Goal: Task Accomplishment & Management: Complete application form

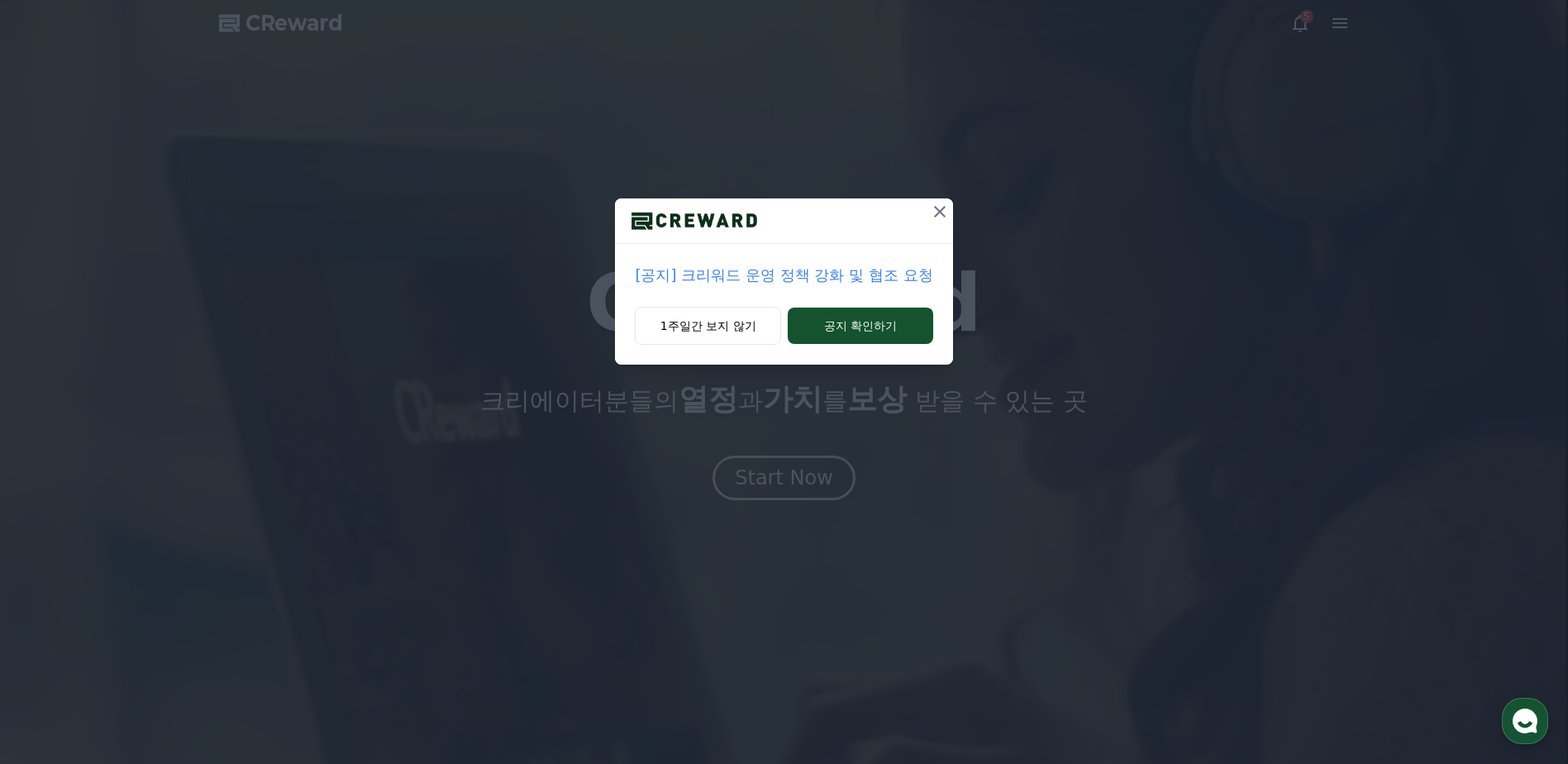
drag, startPoint x: 677, startPoint y: 329, endPoint x: 708, endPoint y: 369, distance: 50.6
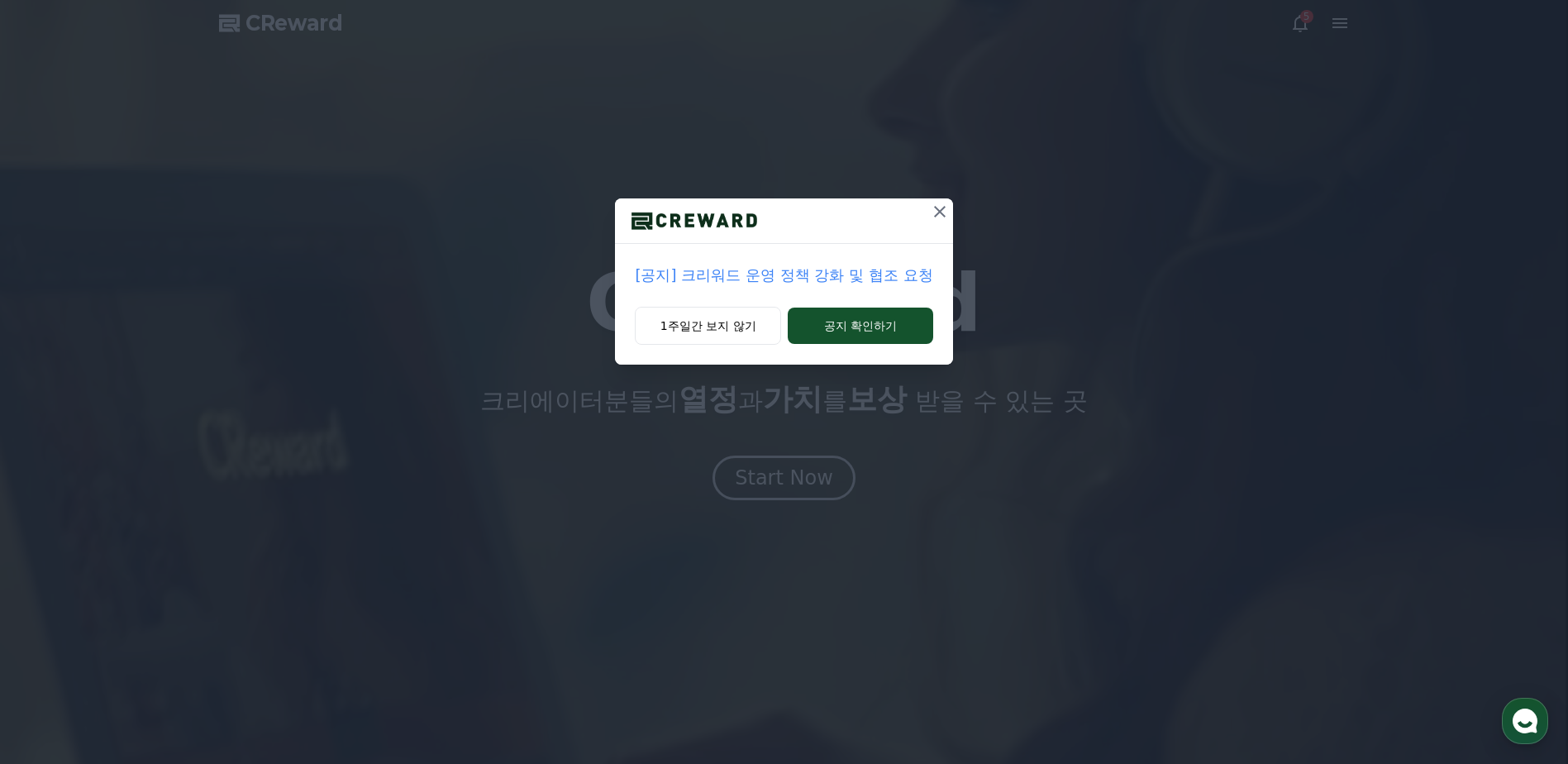
click at [677, 329] on button "1주일간 보지 않기" at bounding box center [708, 326] width 146 height 38
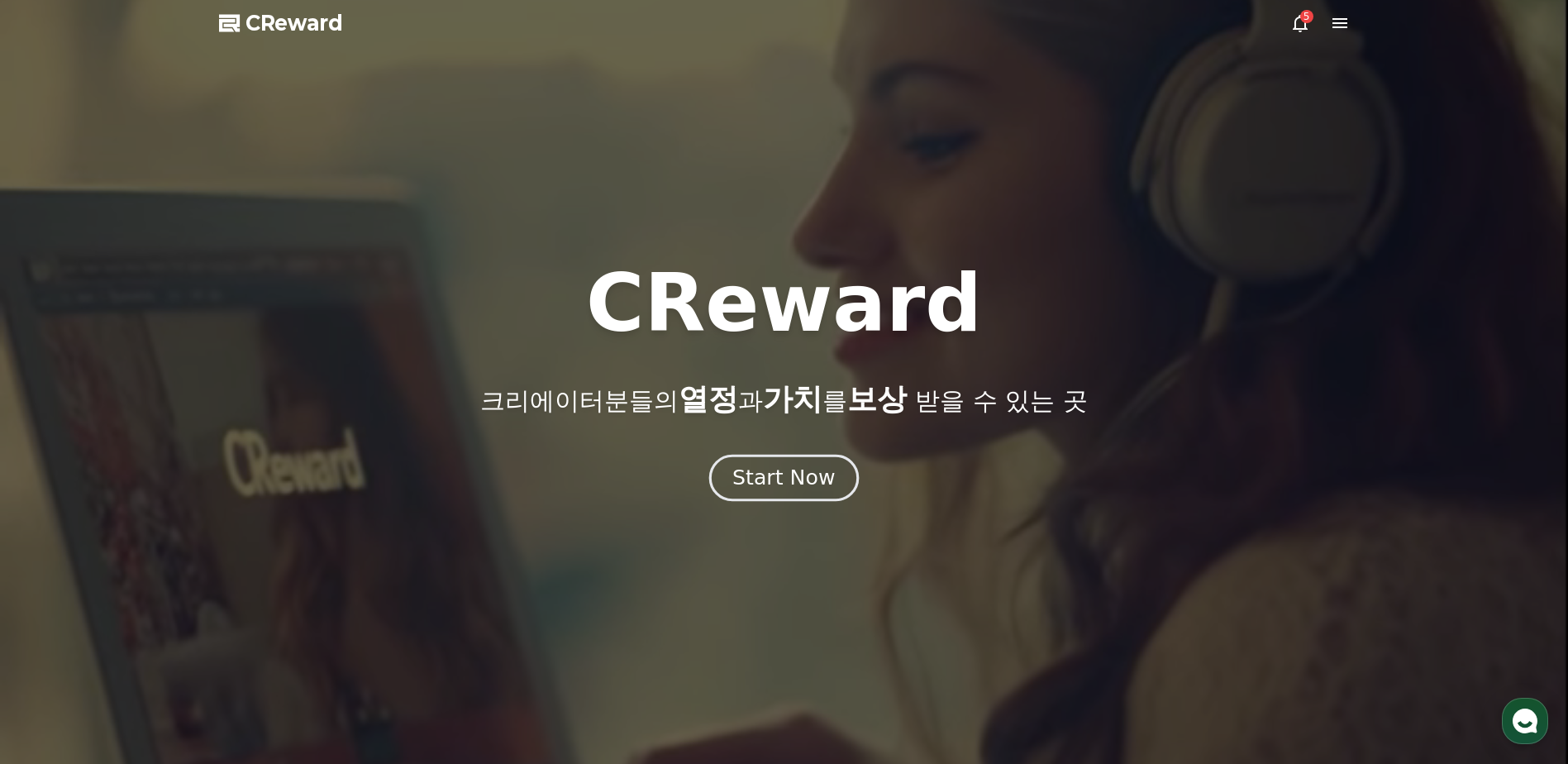
click at [786, 461] on button "Start Now" at bounding box center [784, 478] width 149 height 47
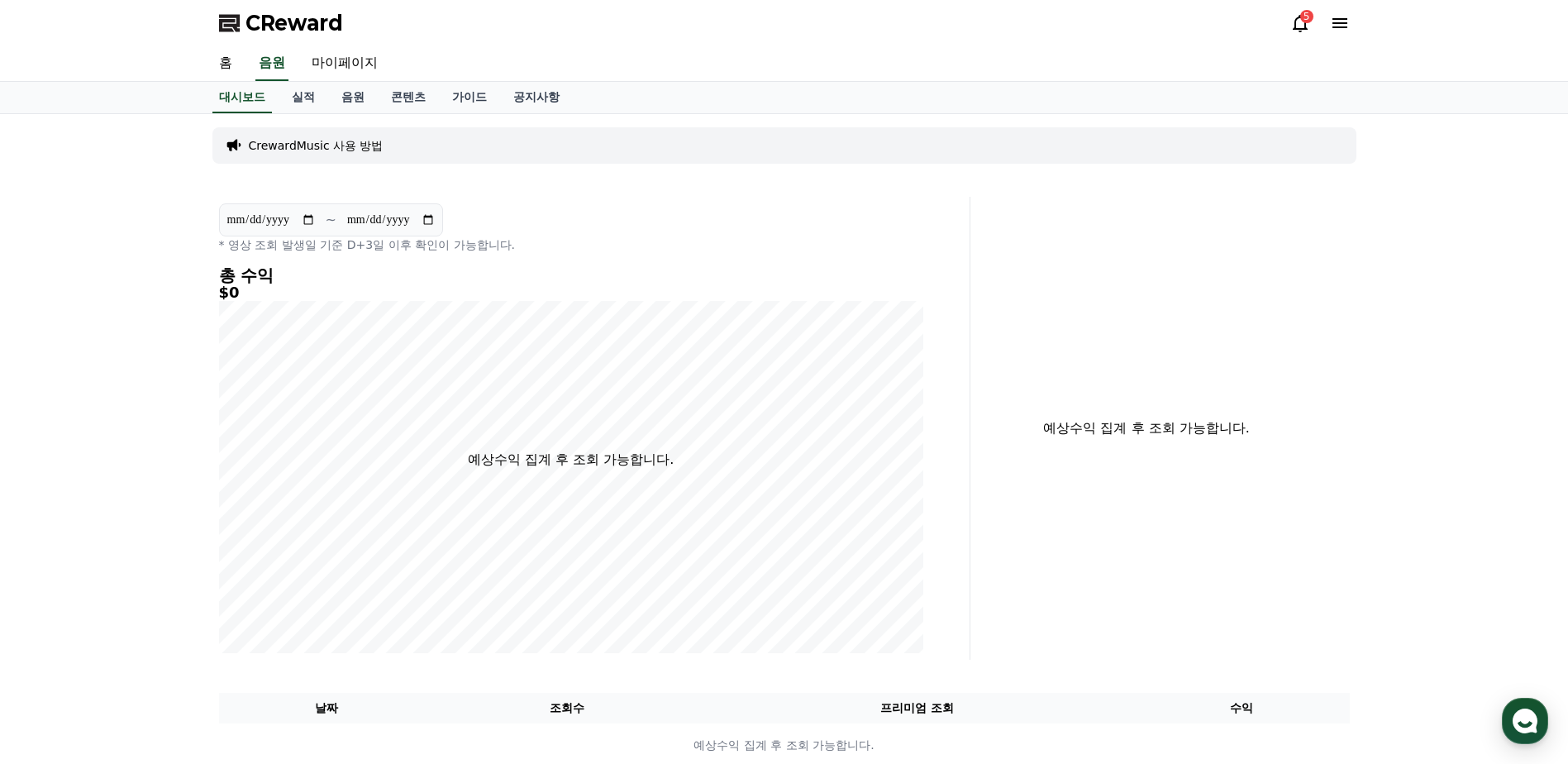
click at [1296, 17] on icon at bounding box center [1300, 23] width 20 height 20
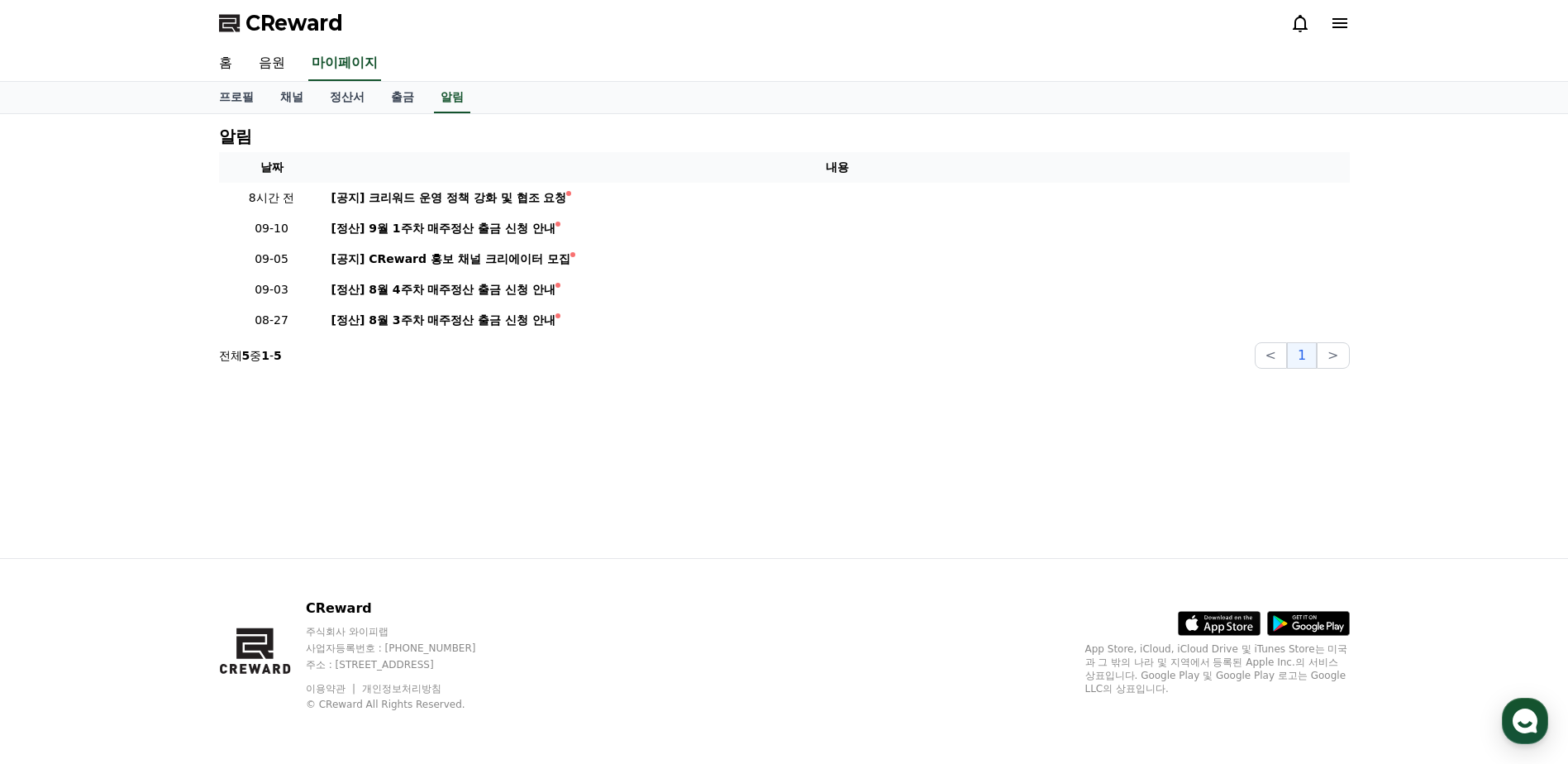
click at [1296, 17] on icon at bounding box center [1300, 23] width 20 height 20
click at [337, 60] on link "마이페이지" at bounding box center [345, 63] width 73 height 35
select select "**********"
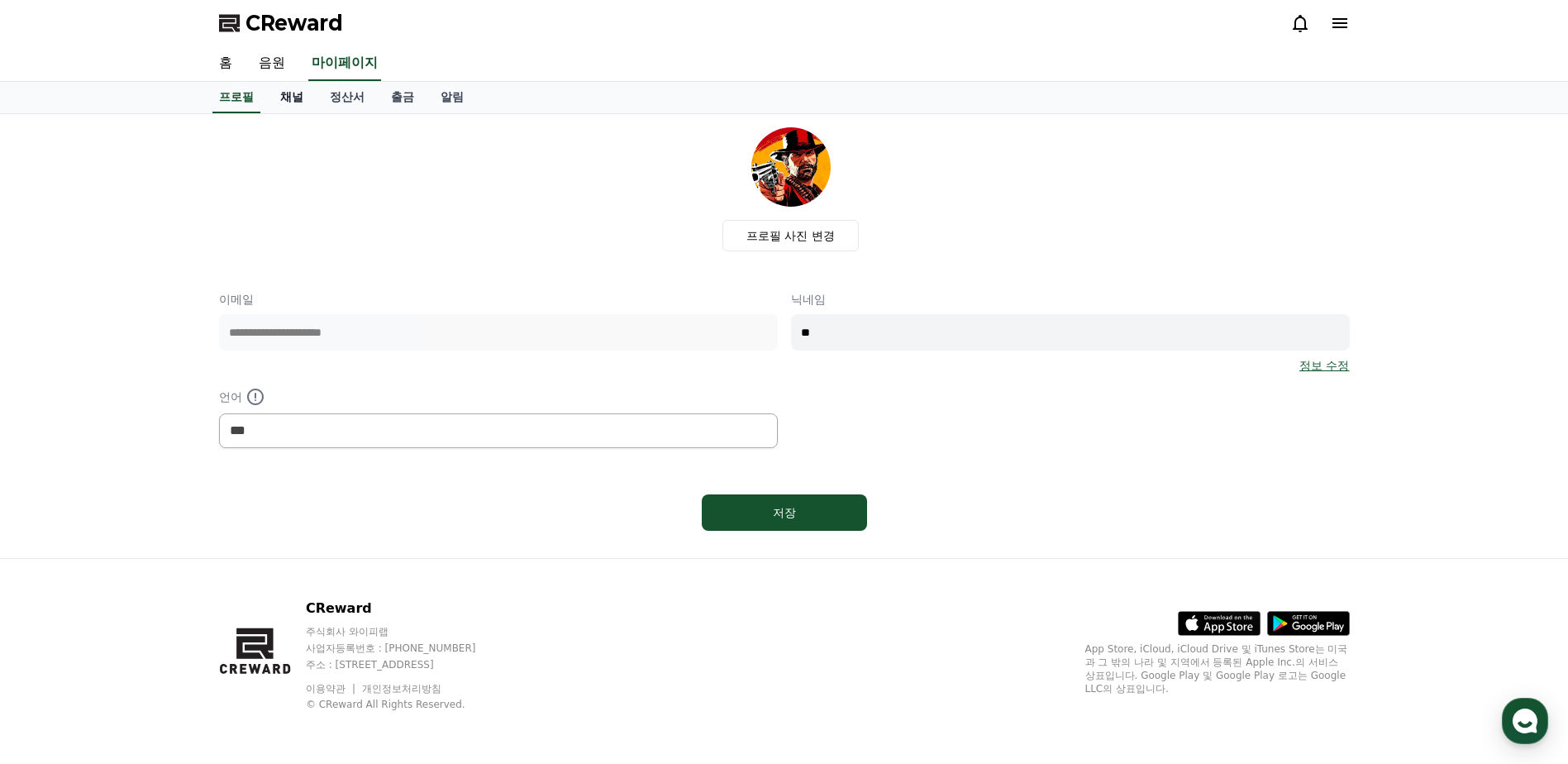
click at [274, 111] on link "채널" at bounding box center [292, 97] width 50 height 31
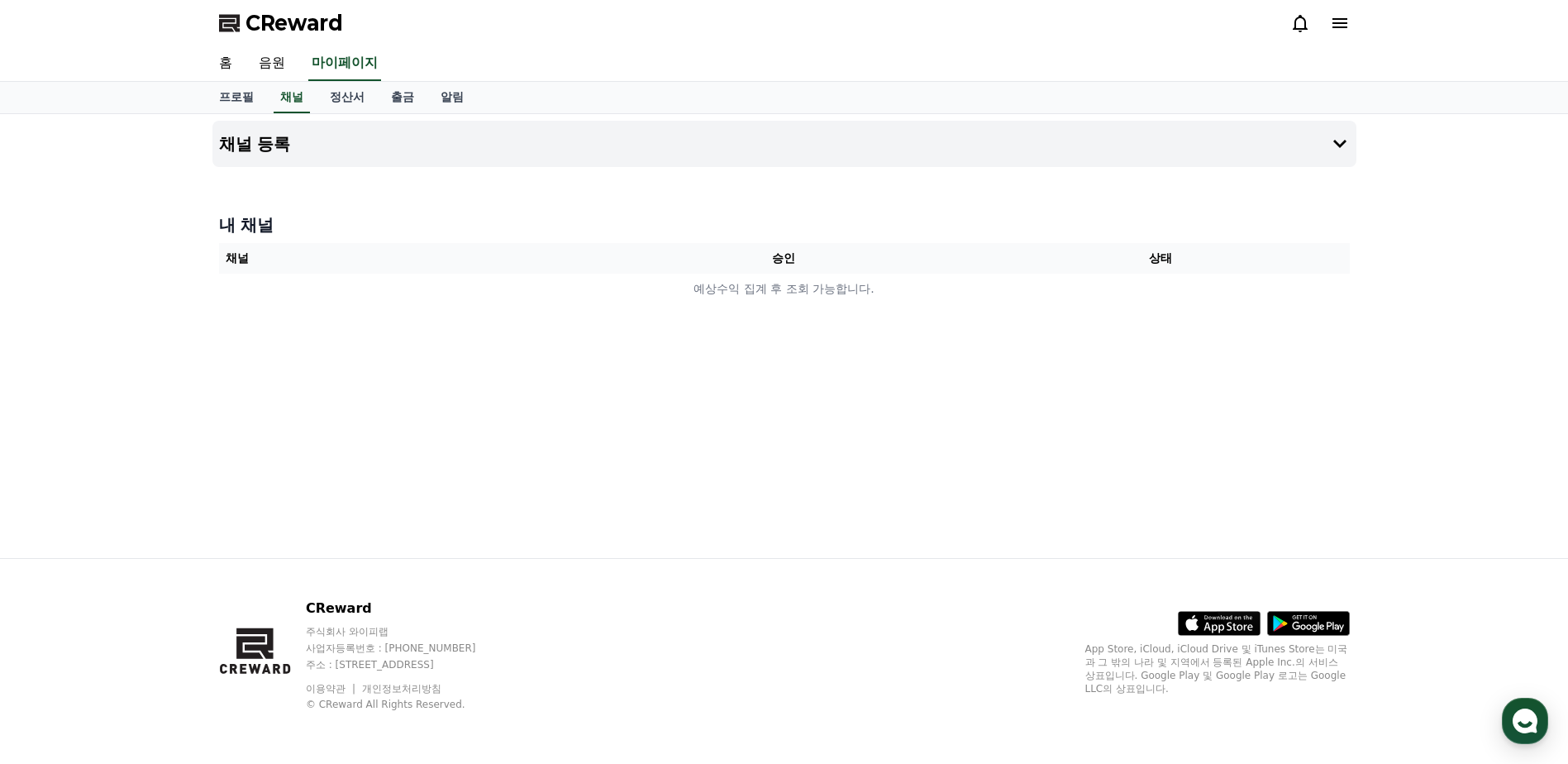
click at [696, 172] on div at bounding box center [784, 174] width 1144 height 13
click at [678, 154] on button "채널 등록" at bounding box center [784, 144] width 1144 height 46
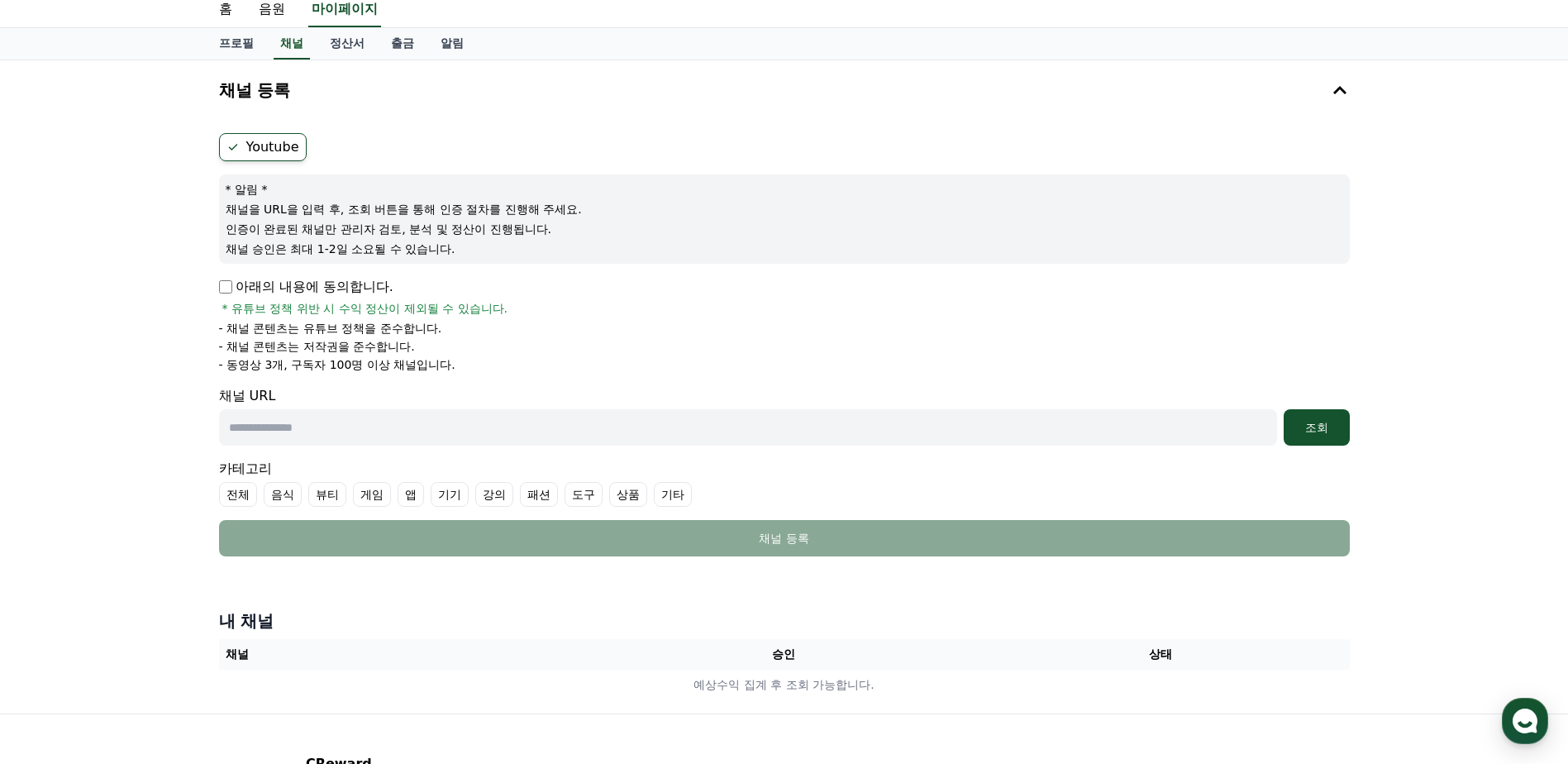
scroll to position [83, 0]
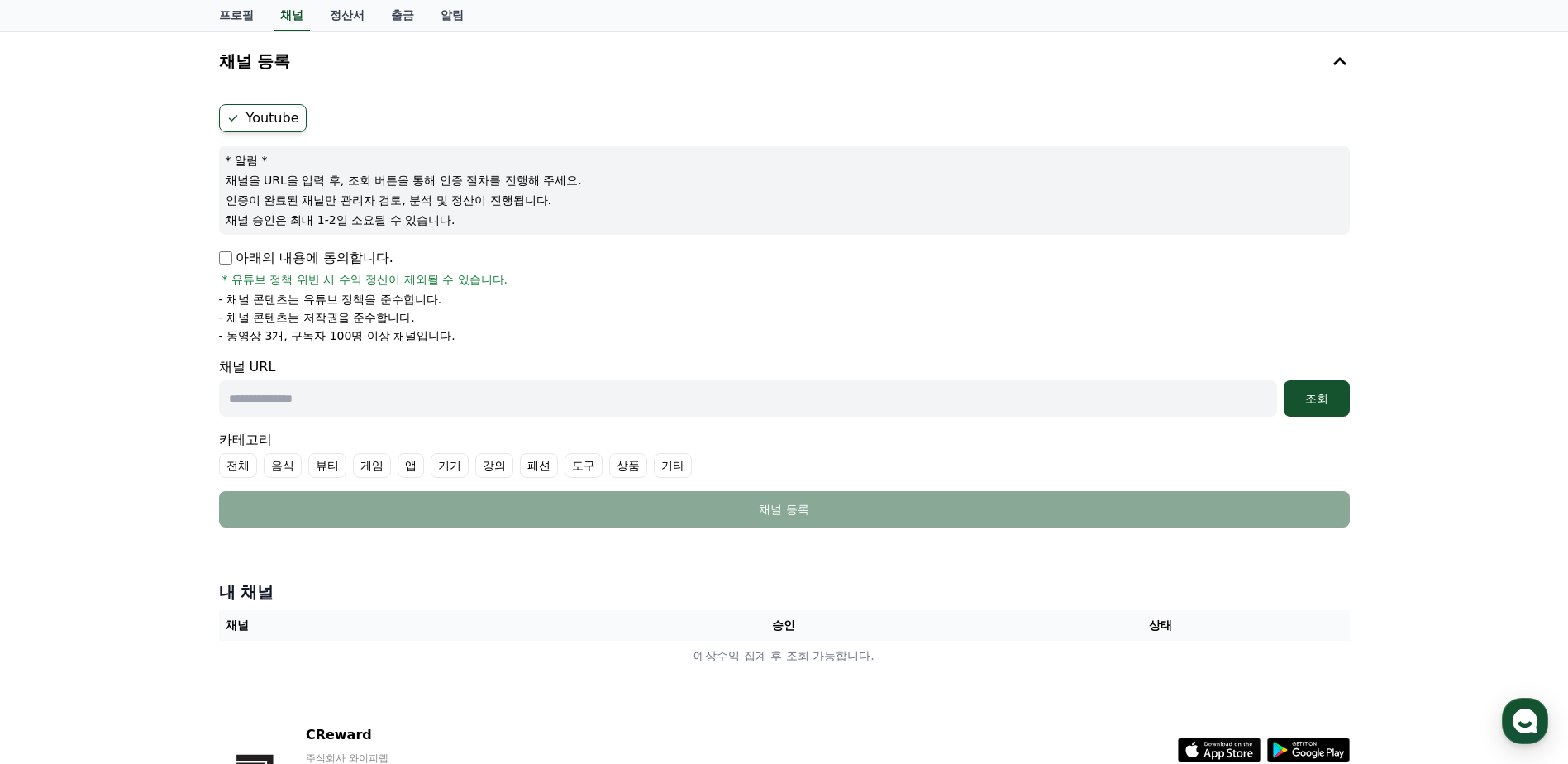
click at [499, 414] on input "text" at bounding box center [747, 398] width 1058 height 37
paste input "**********"
type input "**********"
click at [1317, 403] on div "조회" at bounding box center [1317, 399] width 53 height 17
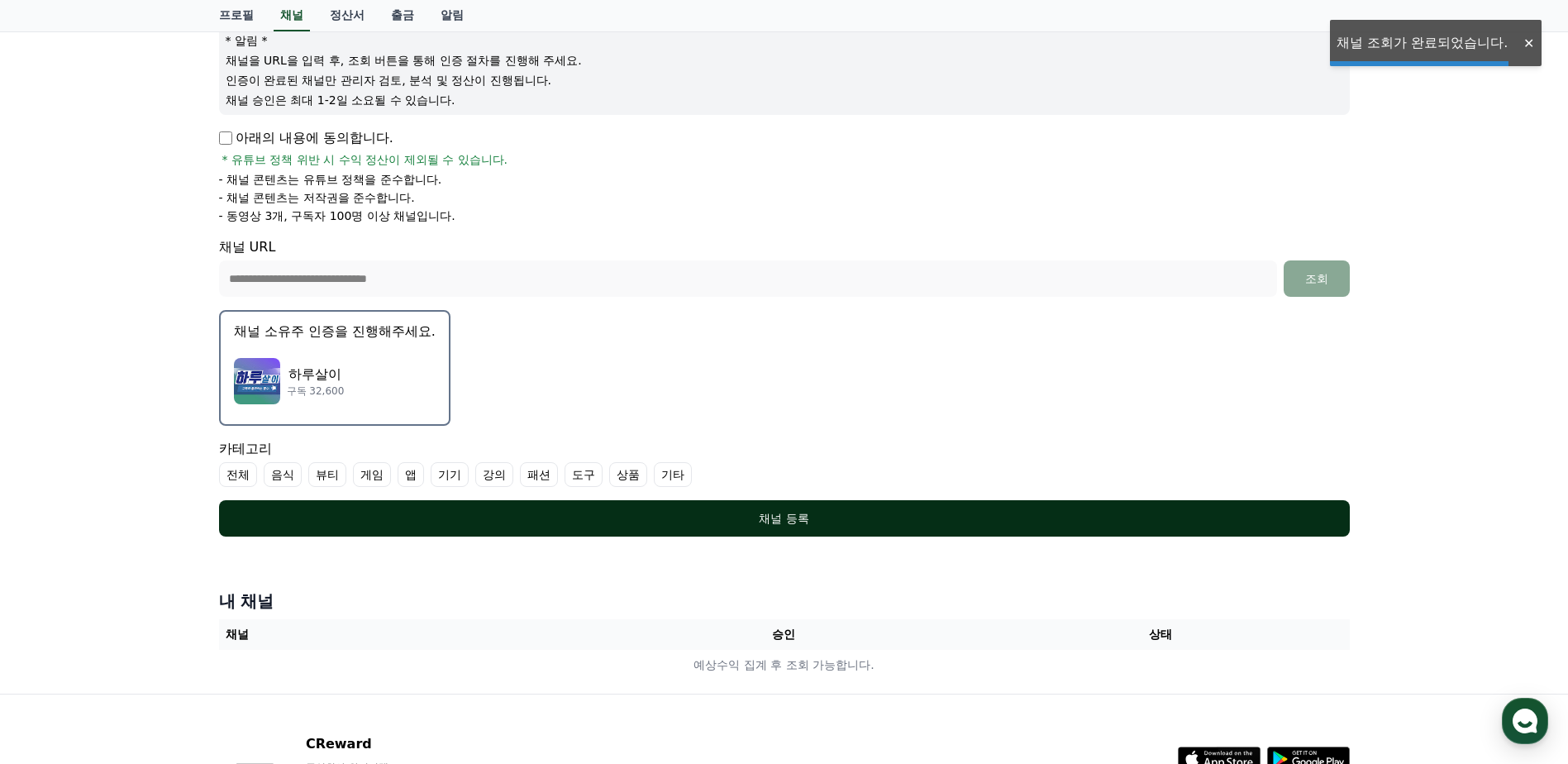
scroll to position [330, 0]
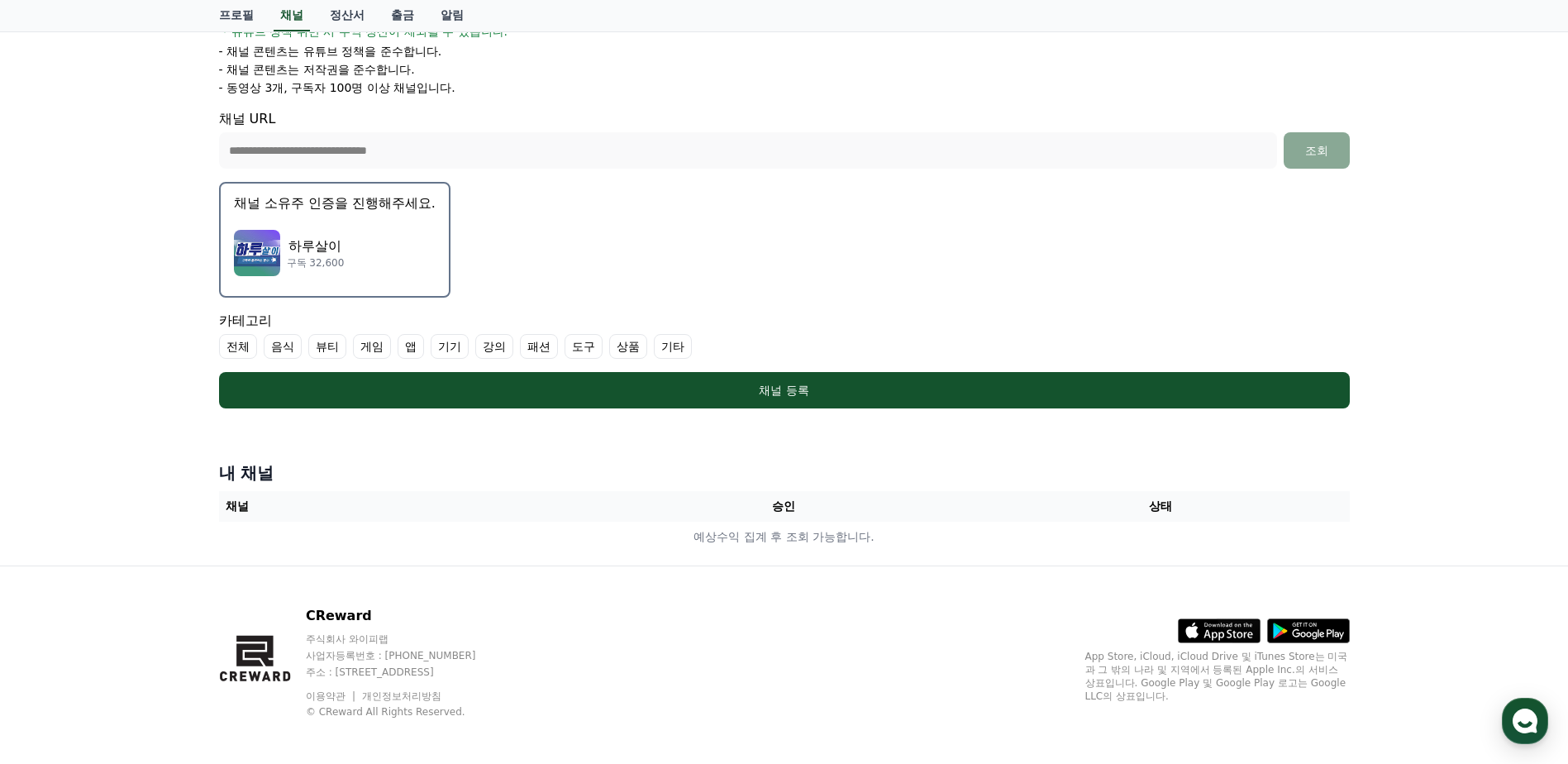
click at [364, 224] on div "하루살이 구독 32,600" at bounding box center [334, 252] width 202 height 66
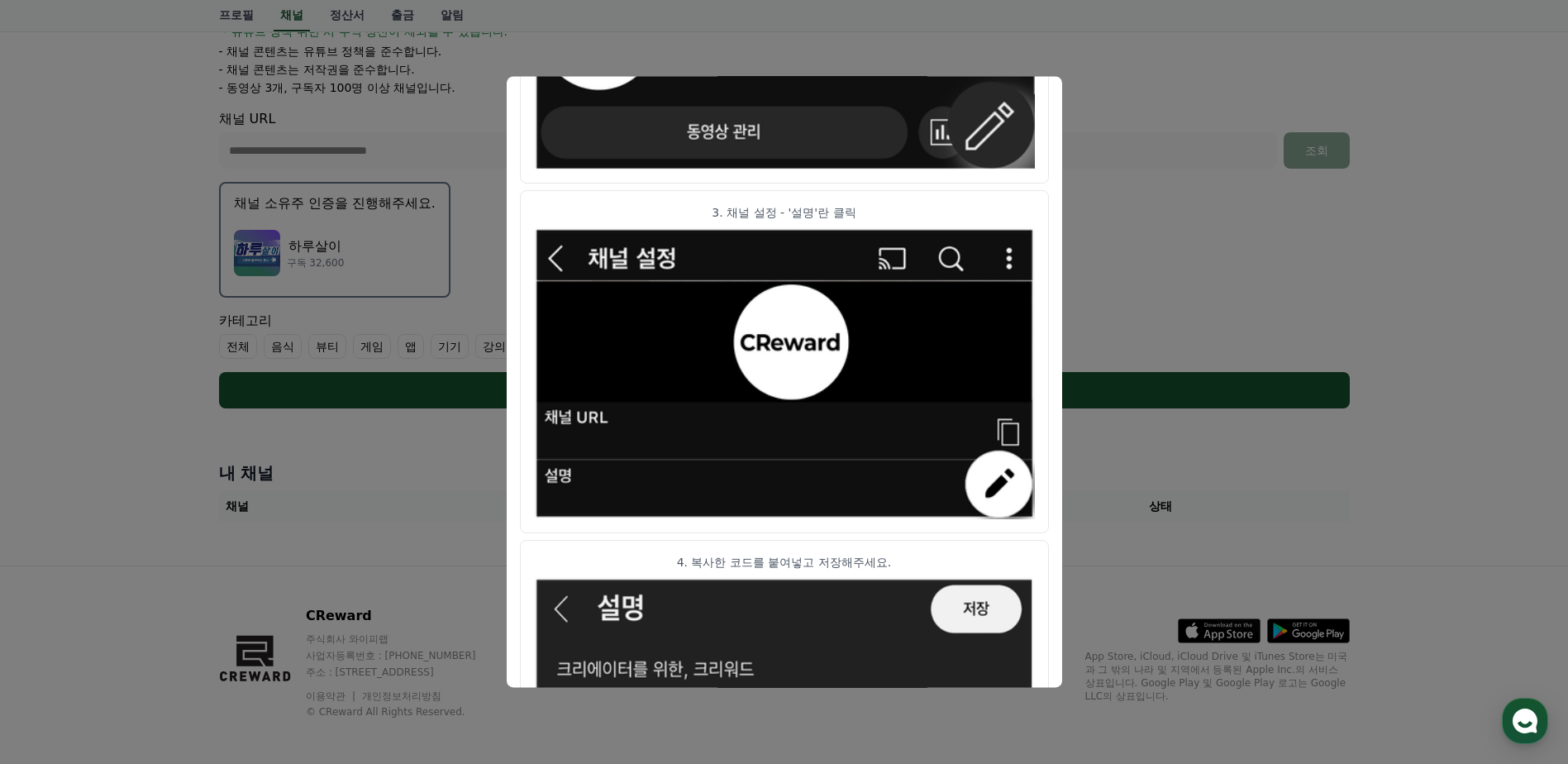
scroll to position [816, 0]
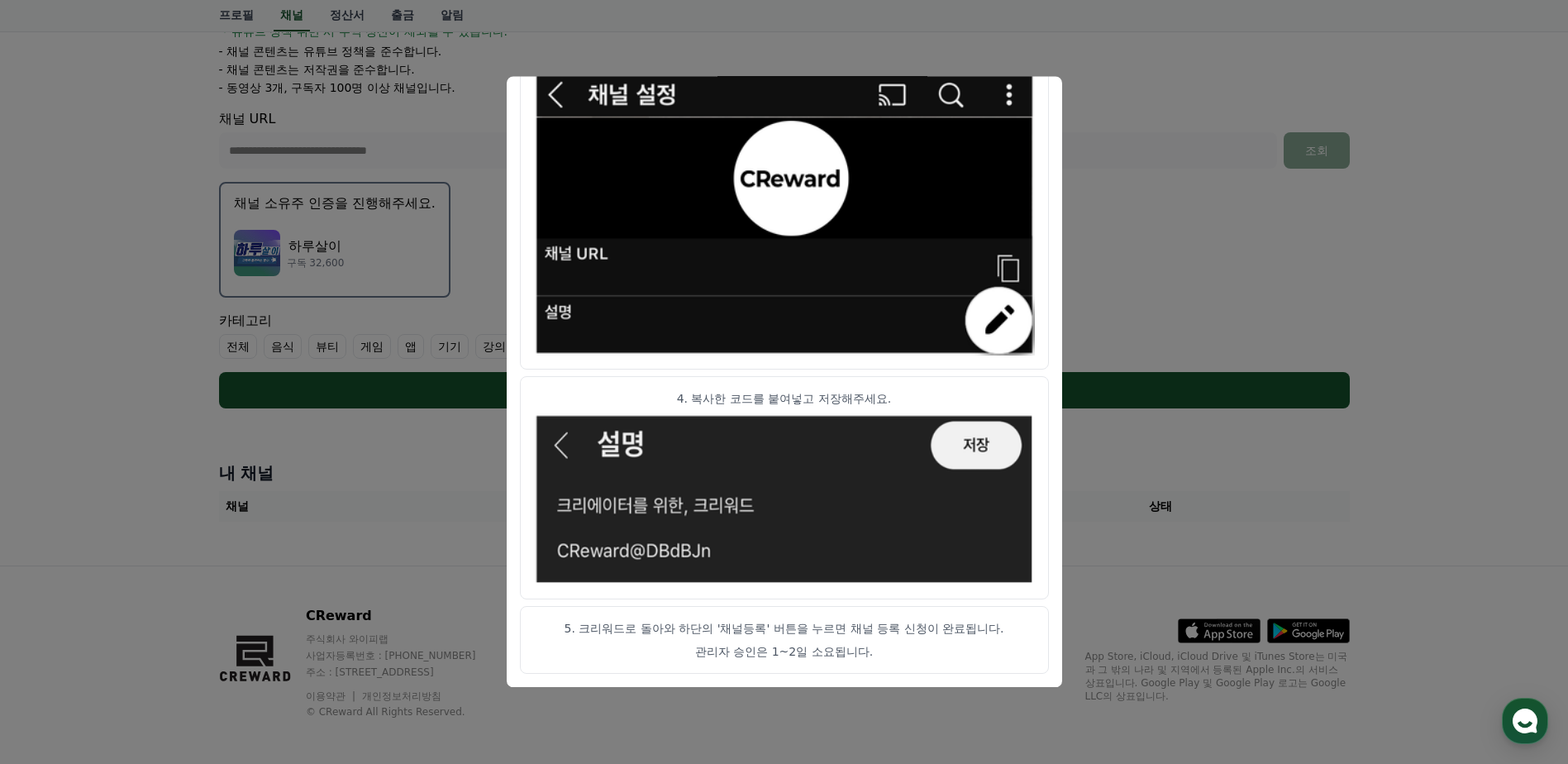
click at [1387, 322] on button "close modal" at bounding box center [784, 382] width 1568 height 764
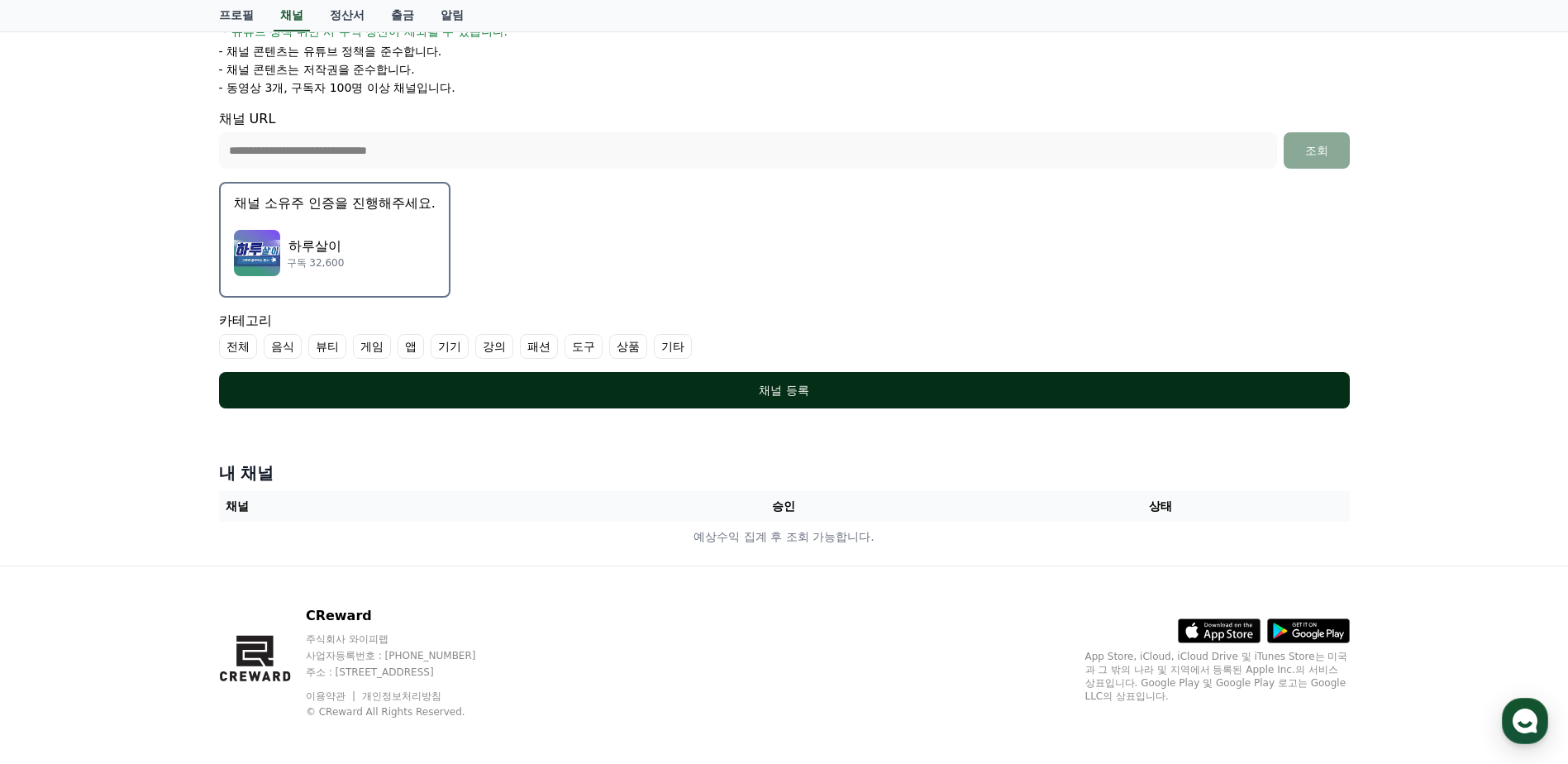
click at [851, 384] on div "채널 등록" at bounding box center [784, 390] width 1065 height 17
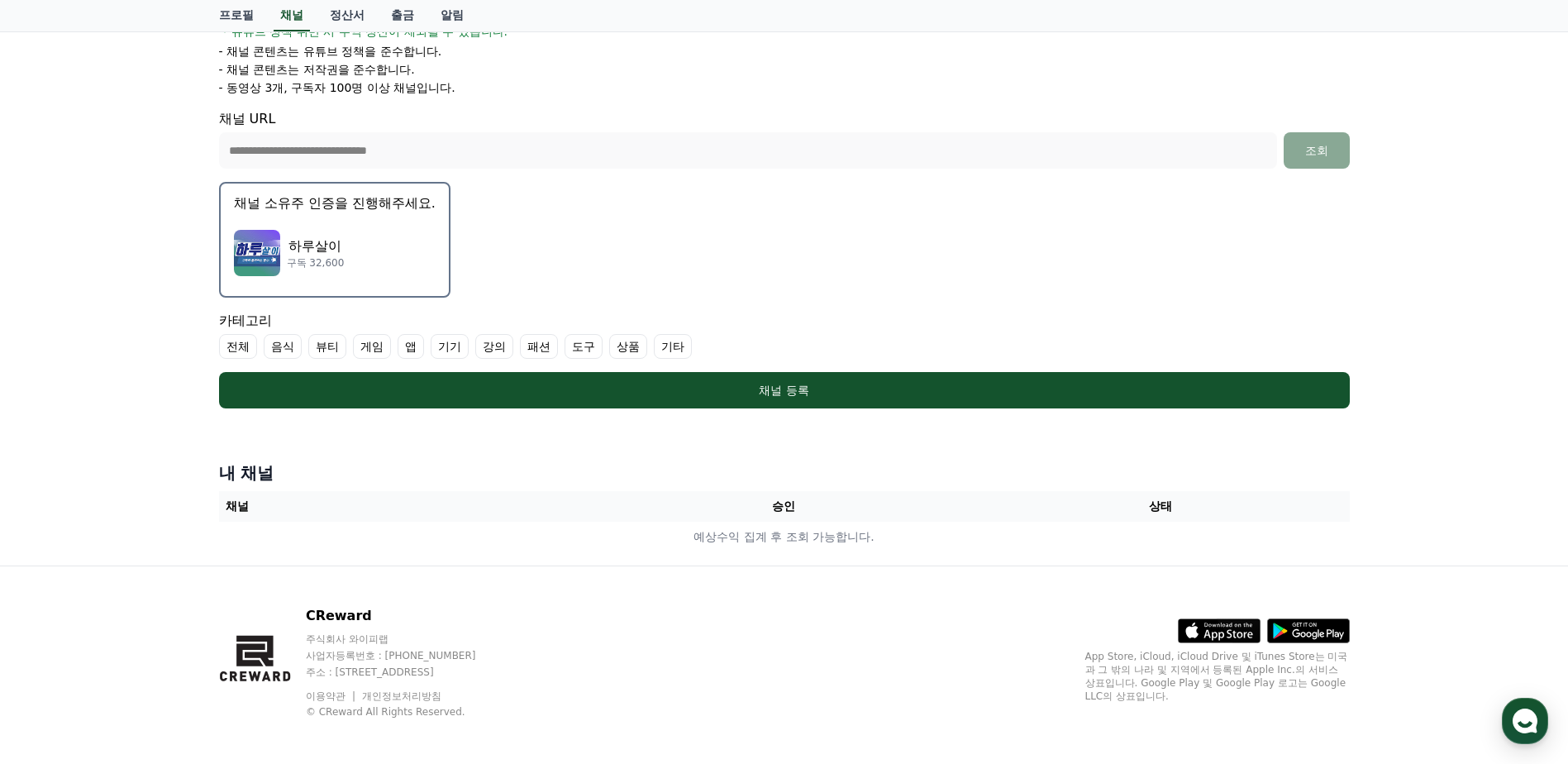
click at [687, 355] on label "기타" at bounding box center [673, 346] width 38 height 24
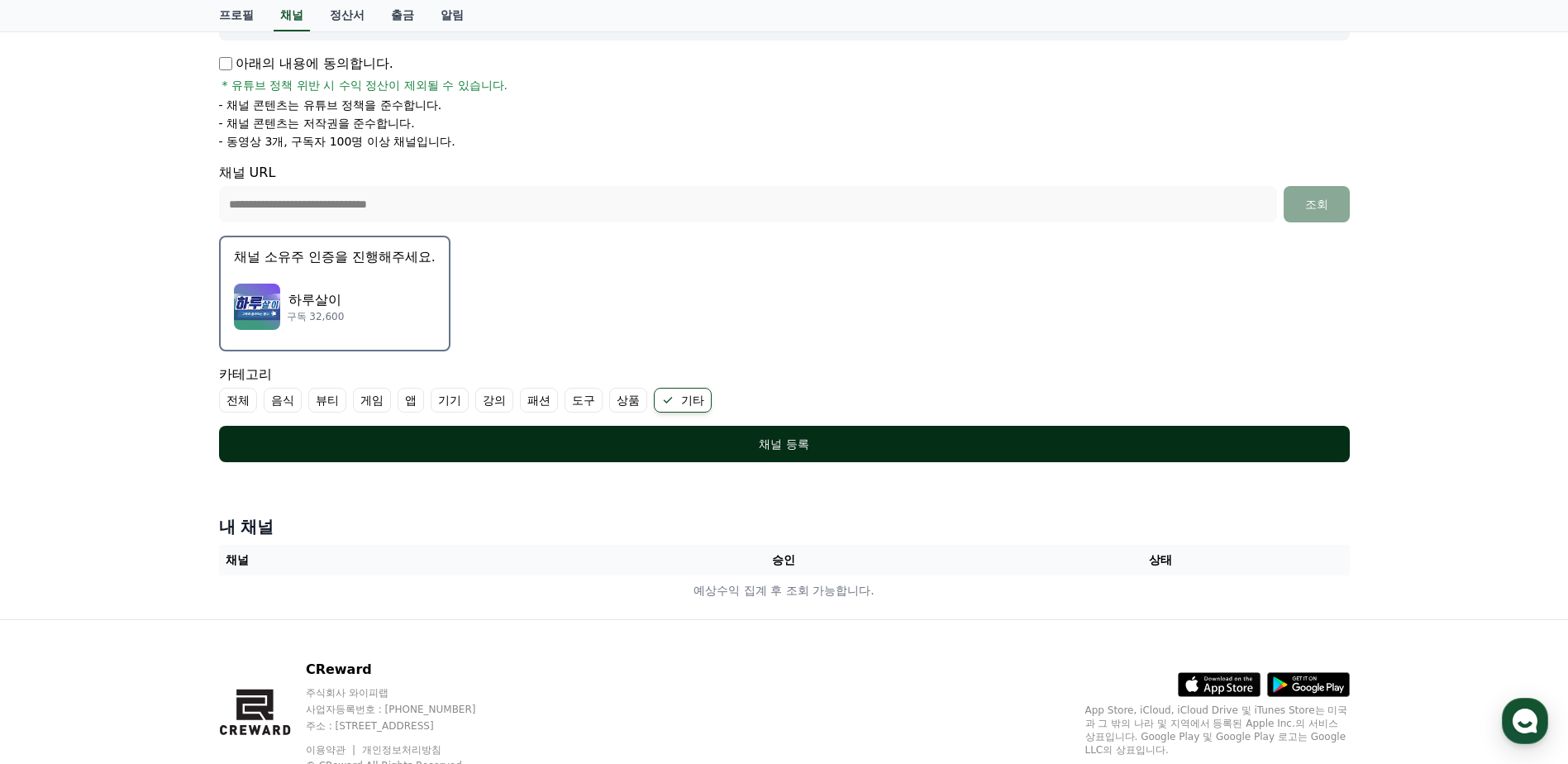
scroll to position [173, 0]
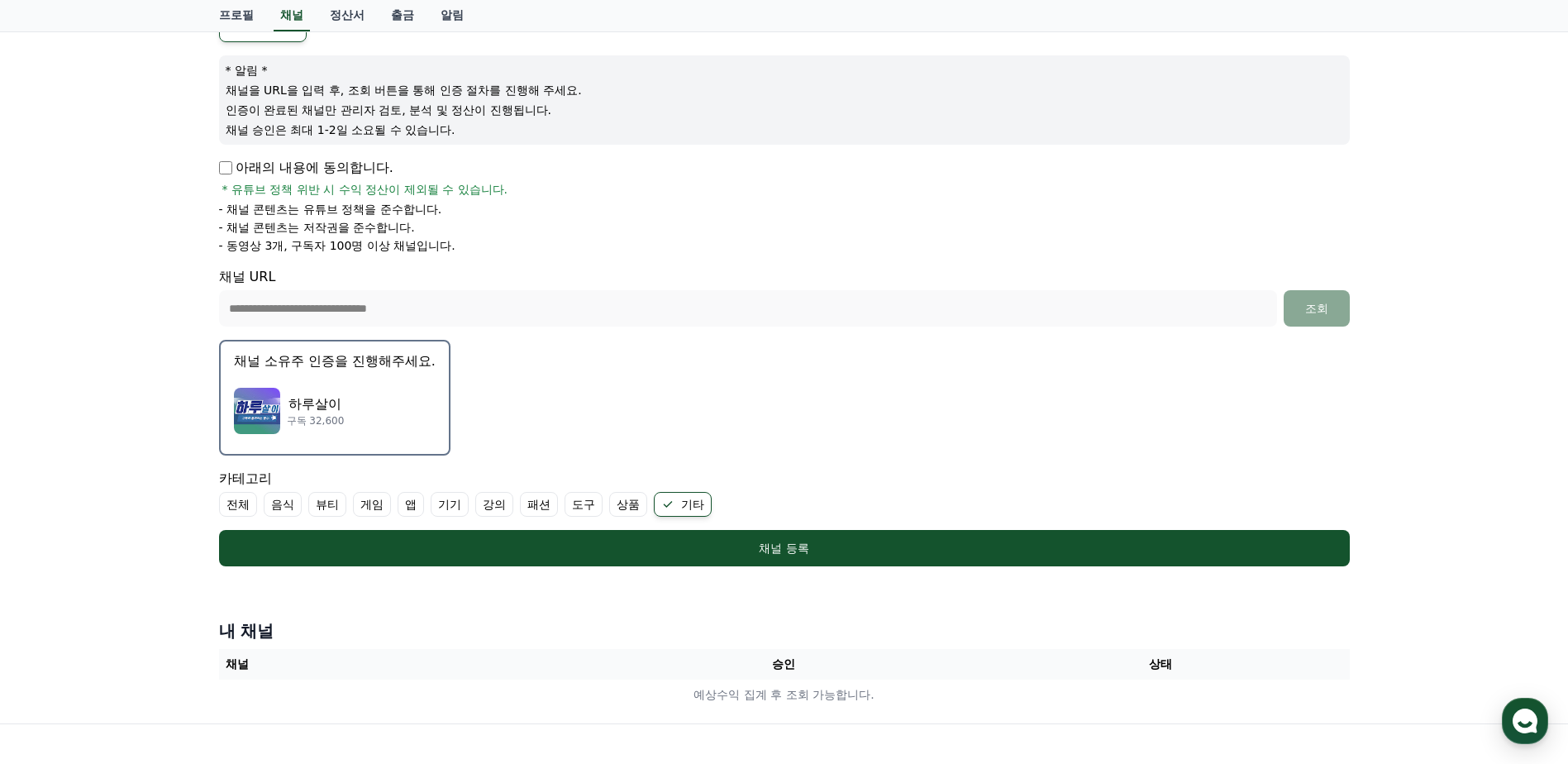
click at [382, 404] on div "하루살이 구독 32,600" at bounding box center [334, 411] width 202 height 66
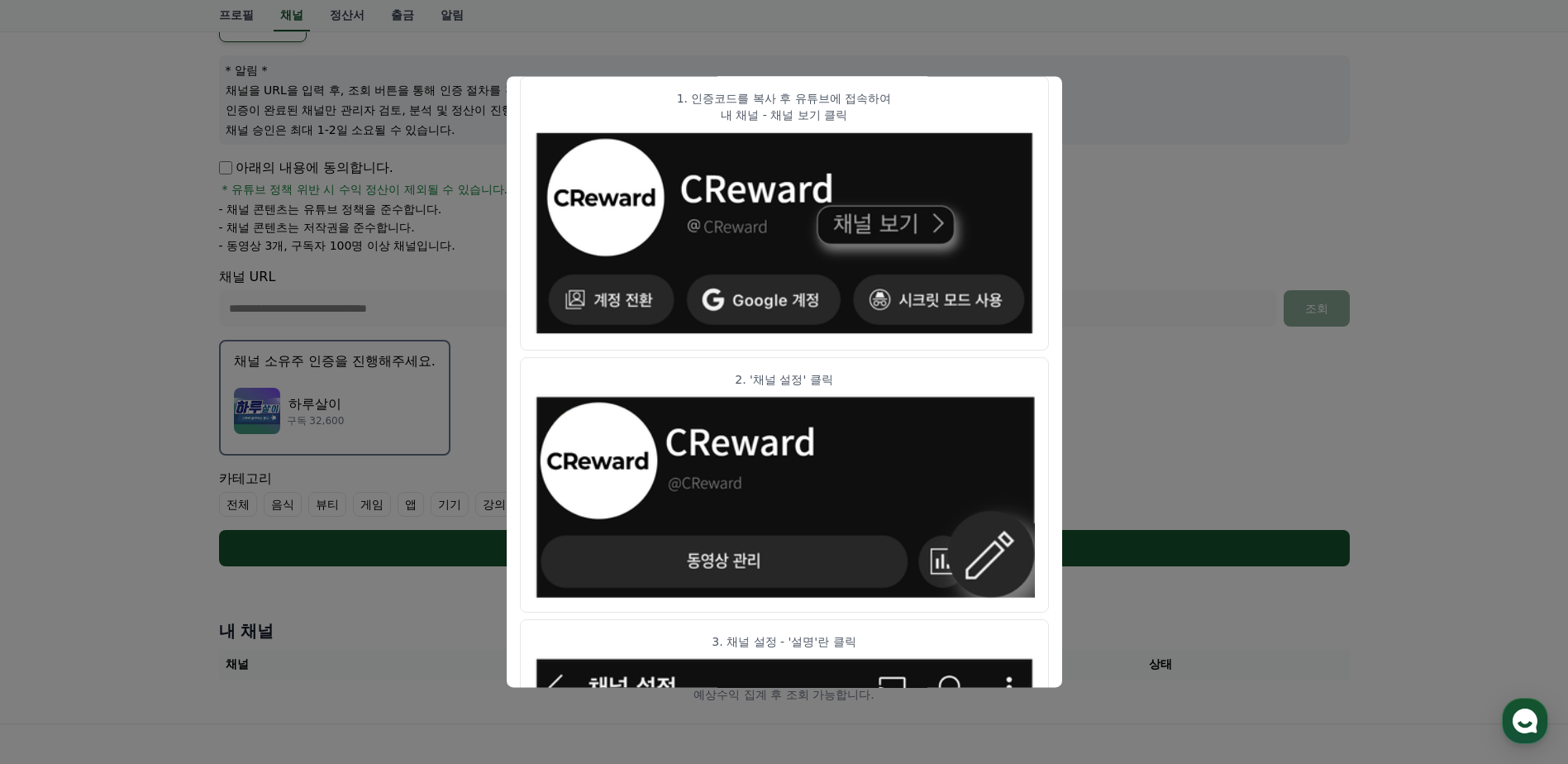
scroll to position [0, 0]
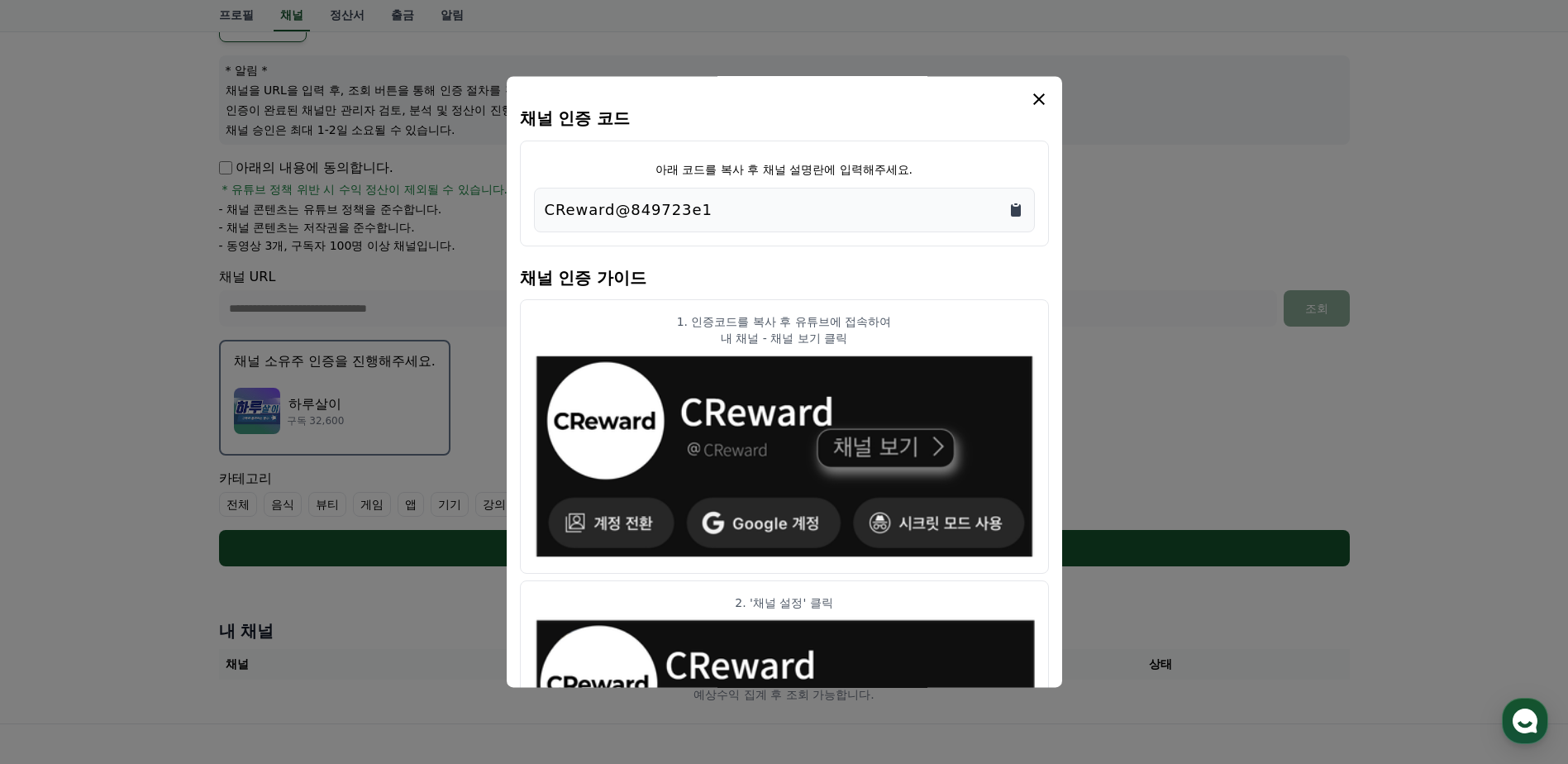
click at [1019, 210] on icon "Copy to clipboard" at bounding box center [1015, 210] width 10 height 12
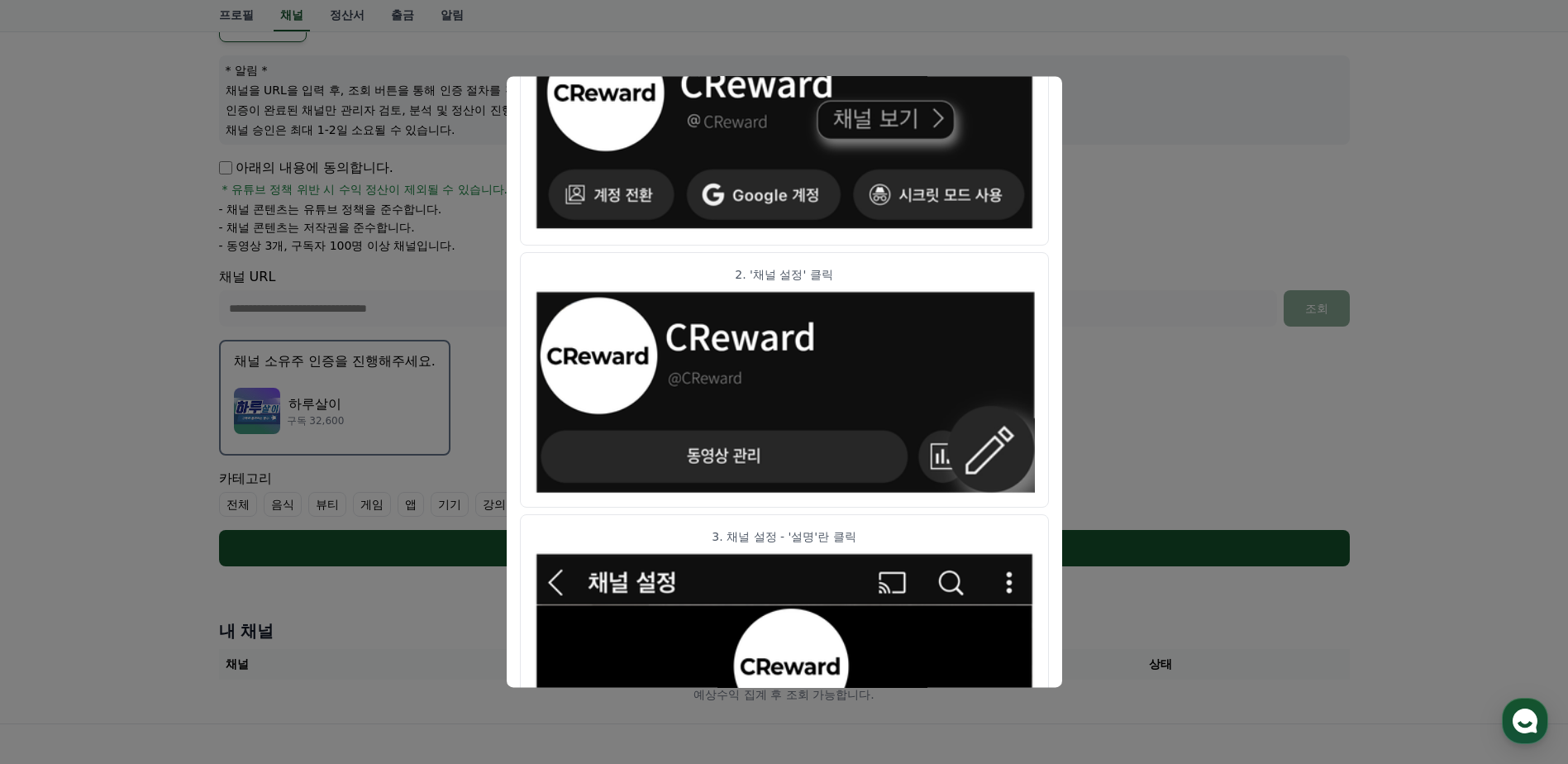
scroll to position [330, 0]
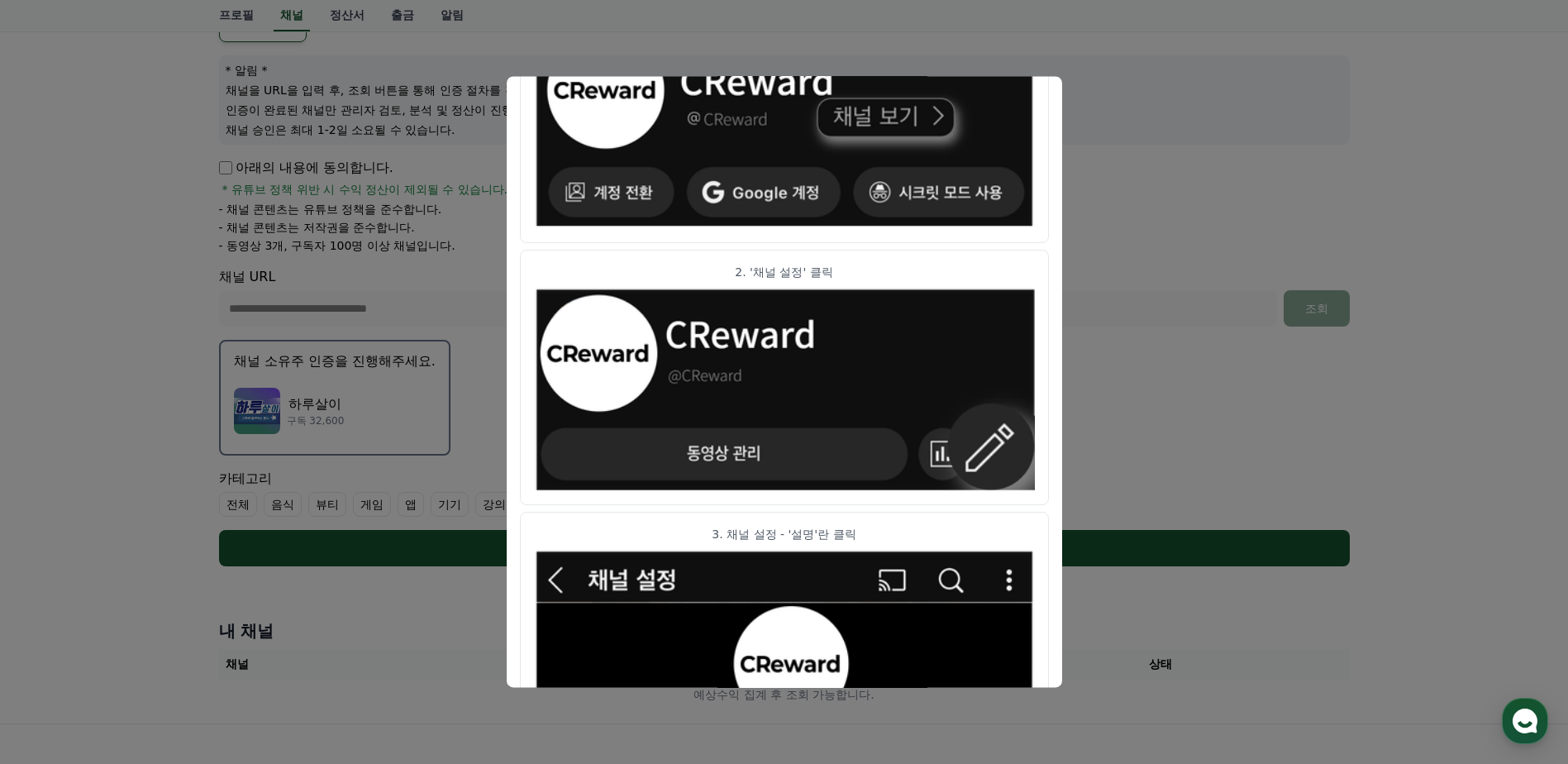
click at [1318, 390] on button "close modal" at bounding box center [784, 382] width 1568 height 764
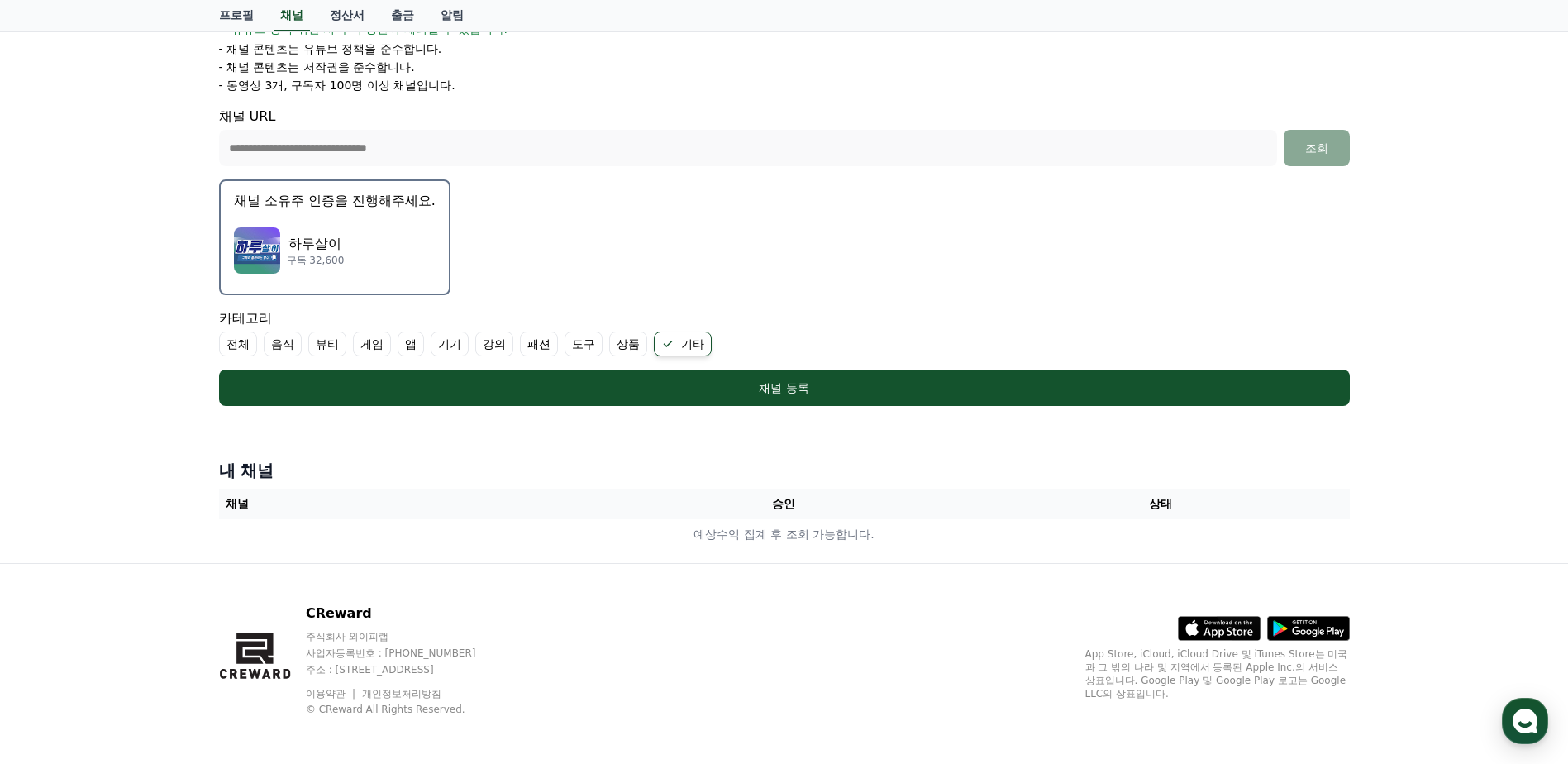
scroll to position [338, 0]
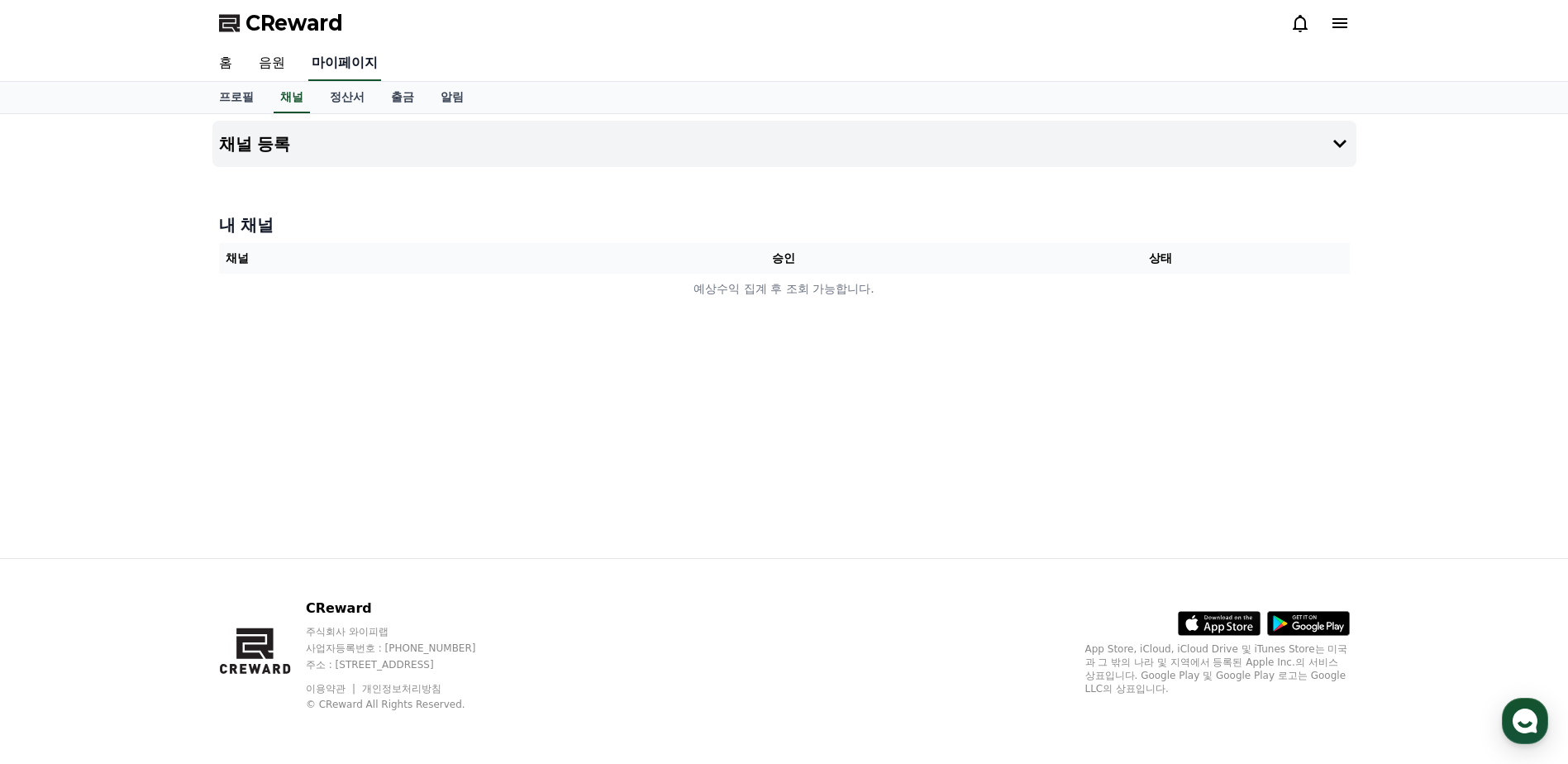
click at [345, 73] on link "마이페이지" at bounding box center [345, 63] width 73 height 35
select select "**********"
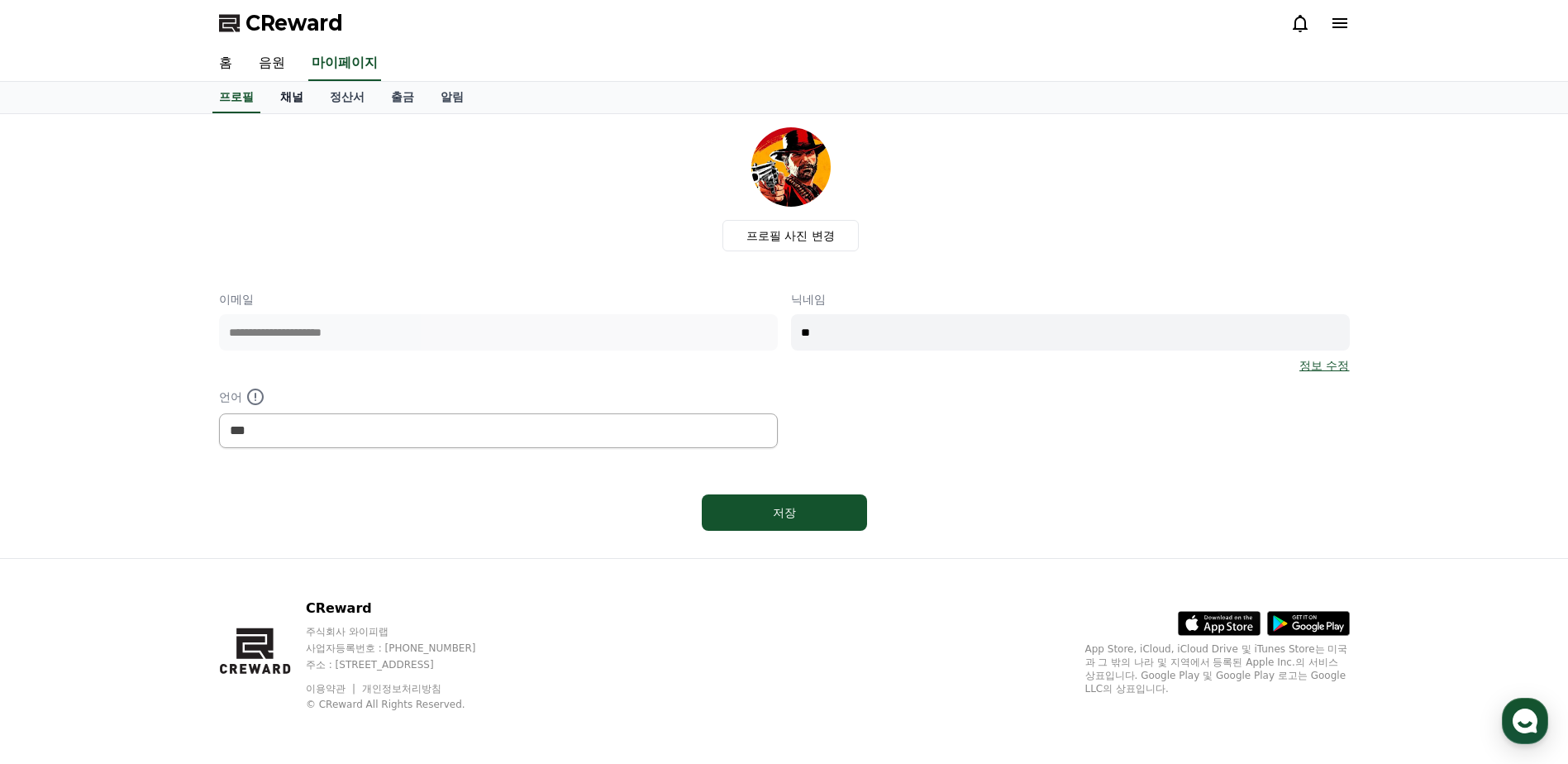
click at [300, 92] on link "채널" at bounding box center [292, 97] width 50 height 31
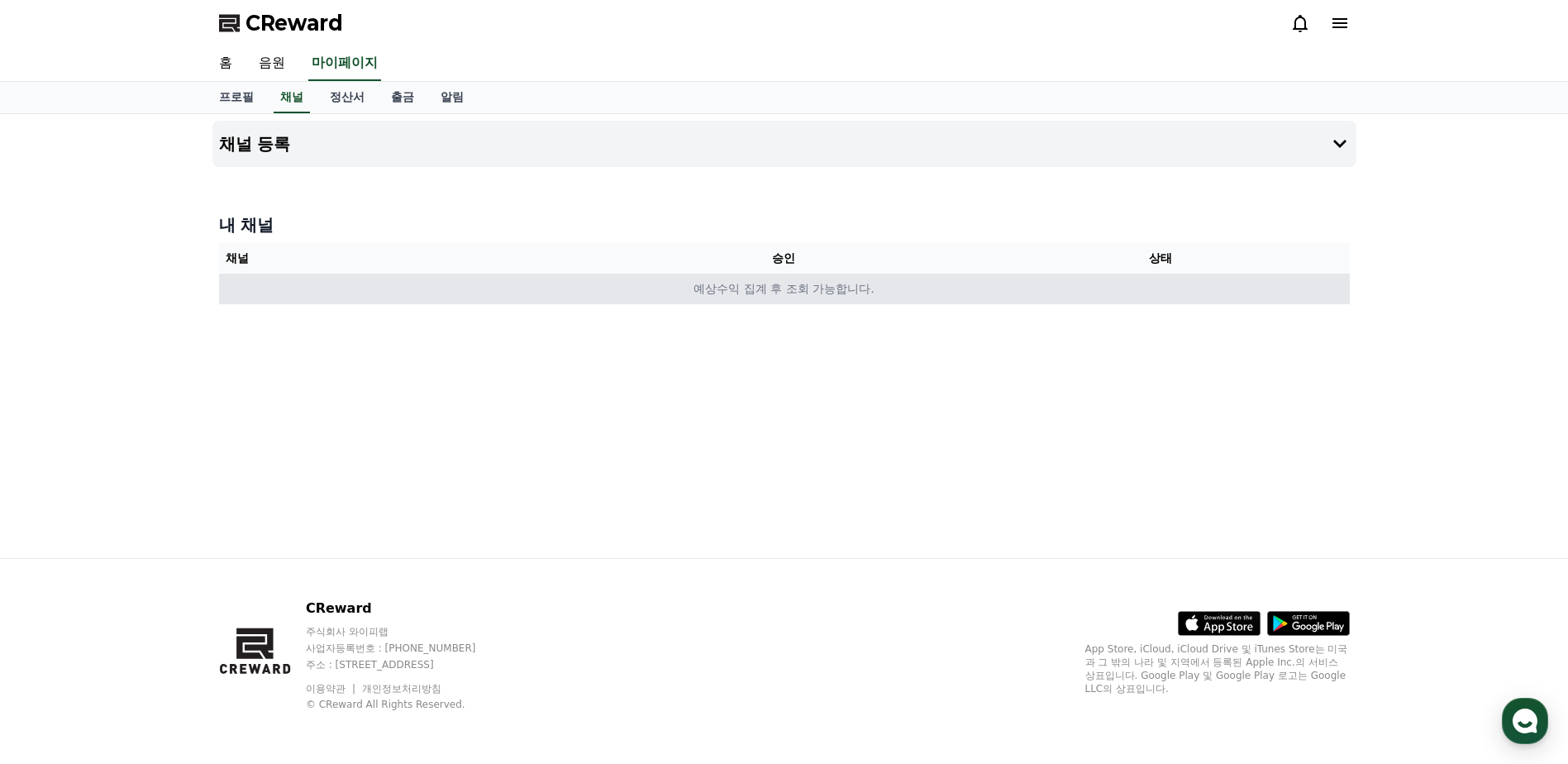
click at [728, 295] on td "예상수익 집계 후 조회 가능합니다." at bounding box center [784, 289] width 1131 height 31
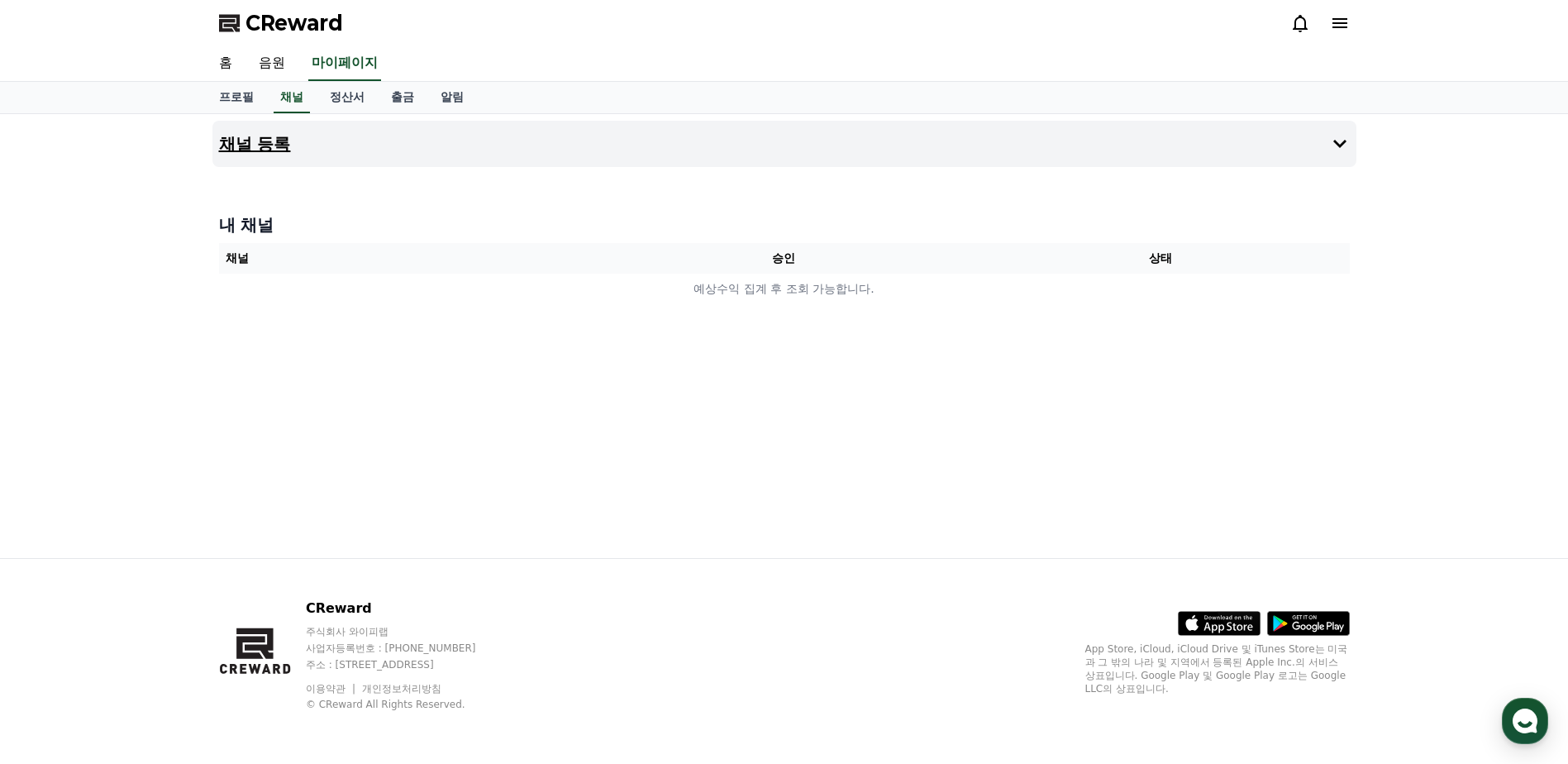
click at [1335, 137] on icon at bounding box center [1339, 144] width 20 height 20
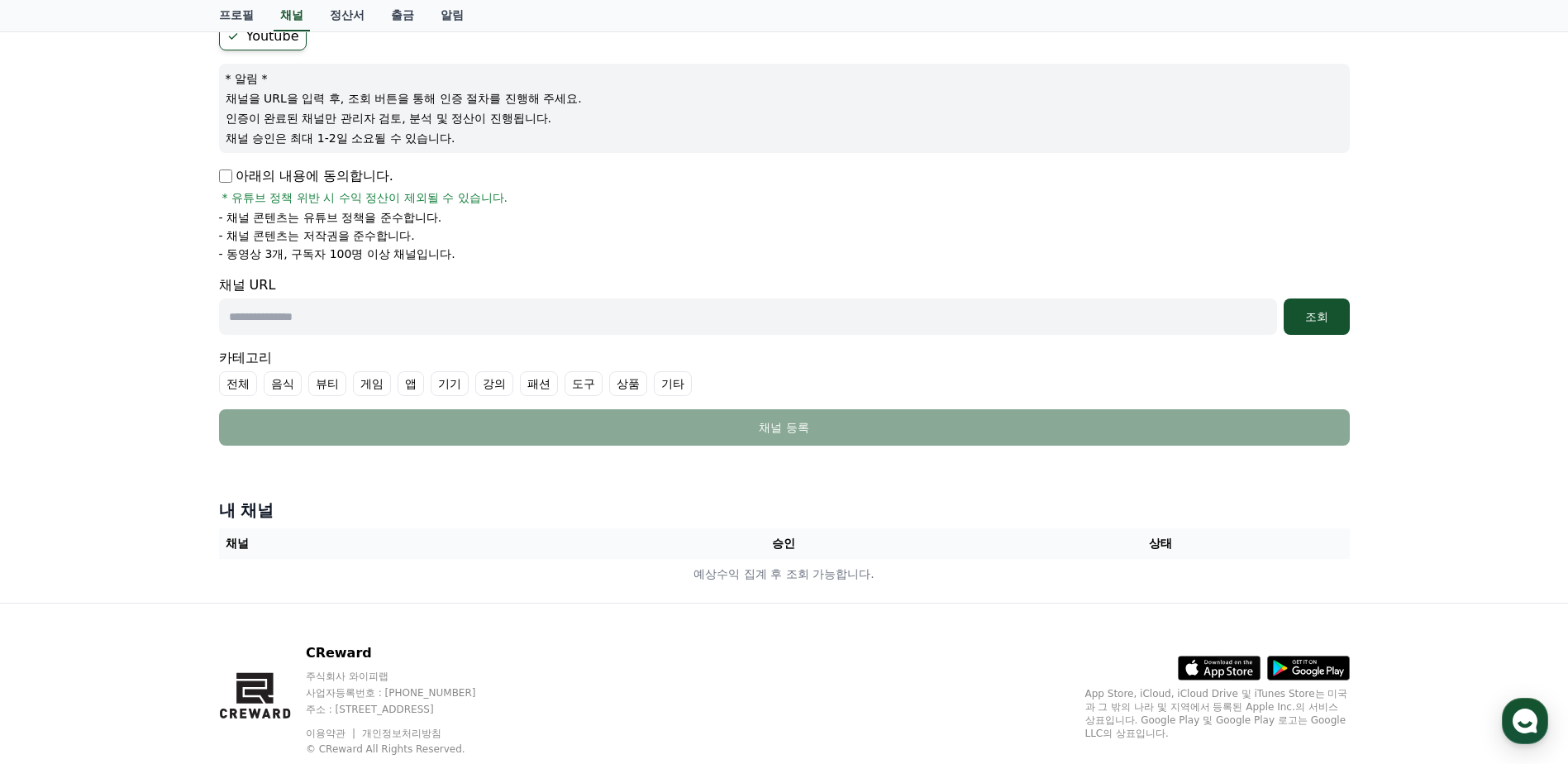
scroll to position [165, 0]
click at [347, 176] on p "아래의 내용에 동의합니다." at bounding box center [306, 175] width 175 height 20
click at [216, 179] on div "Youtube * 알림 * 채널을 URL을 입력 후, 조회 버튼을 통해 인증 절차를 진행해 주세요. 인증이 완료된 채널만 관리자 검토, 분석 …" at bounding box center [784, 233] width 1144 height 436
click at [506, 338] on form "Youtube * 알림 * 채널을 URL을 입력 후, 조회 버튼을 통해 인증 절차를 진행해 주세요. 인증이 완료된 채널만 관리자 검토, 분석 …" at bounding box center [784, 233] width 1131 height 423
click at [498, 321] on input "text" at bounding box center [747, 315] width 1058 height 37
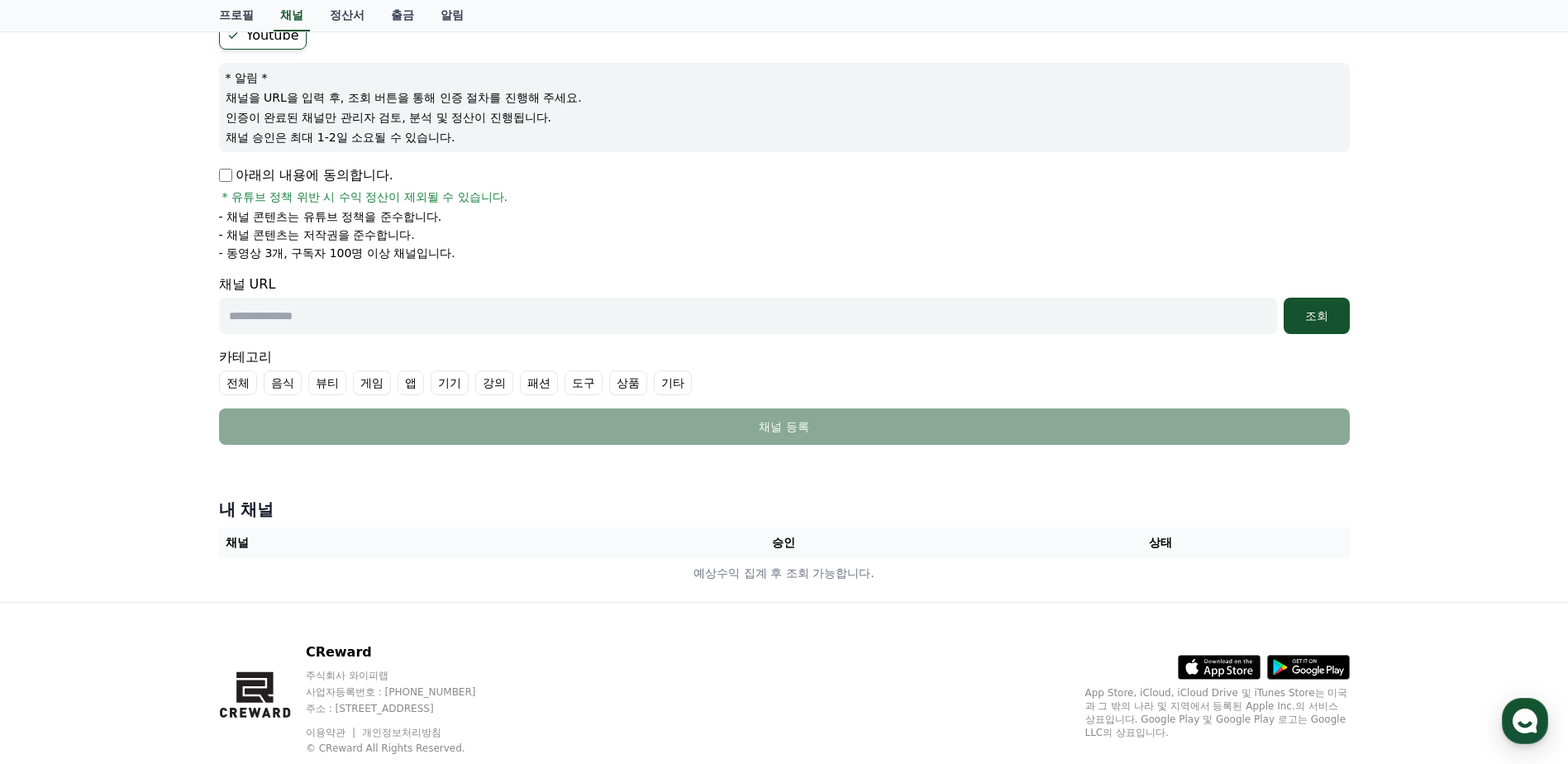
type input "**********"
click at [1326, 329] on button "조회" at bounding box center [1317, 315] width 66 height 37
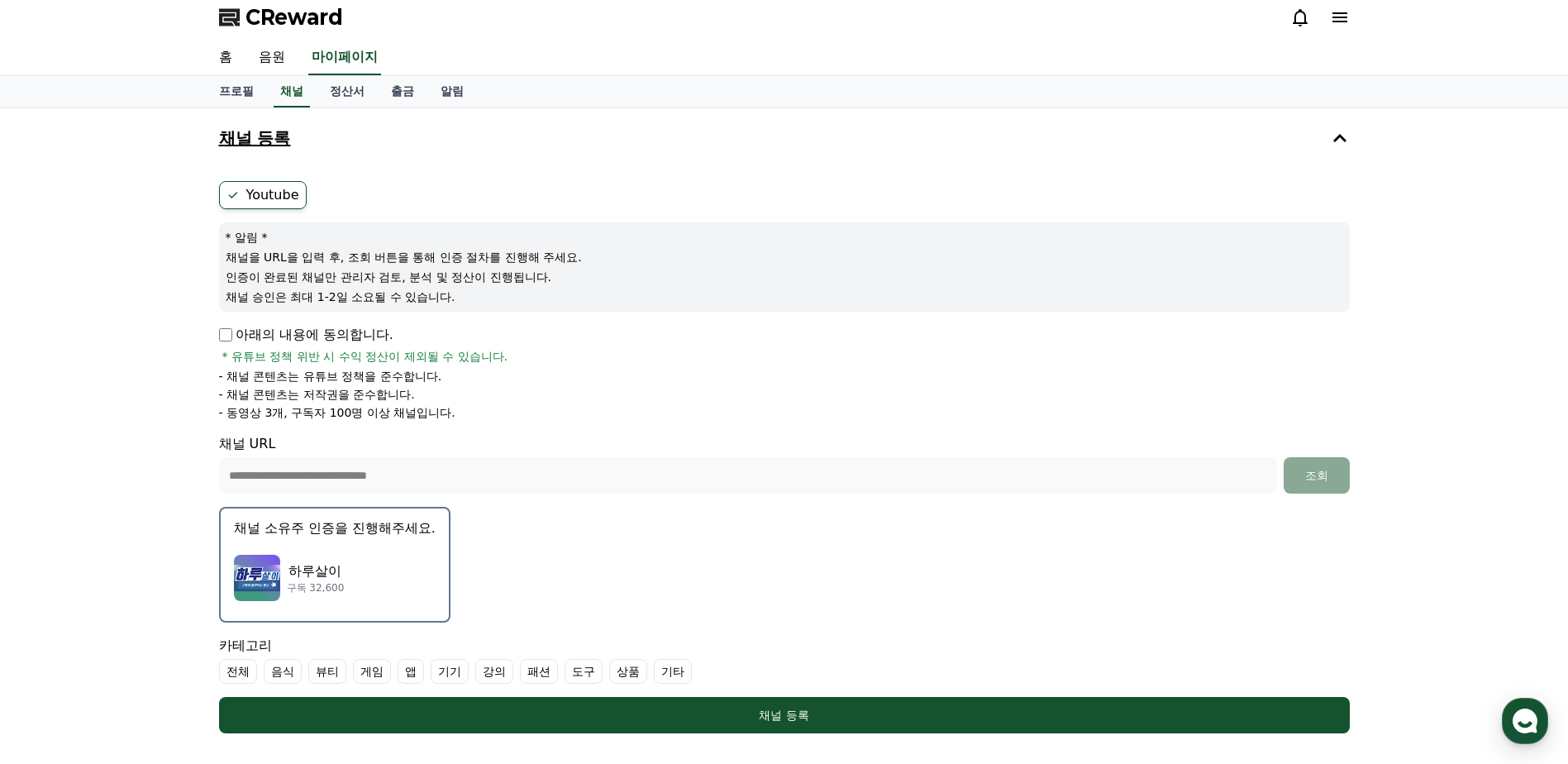
scroll to position [0, 0]
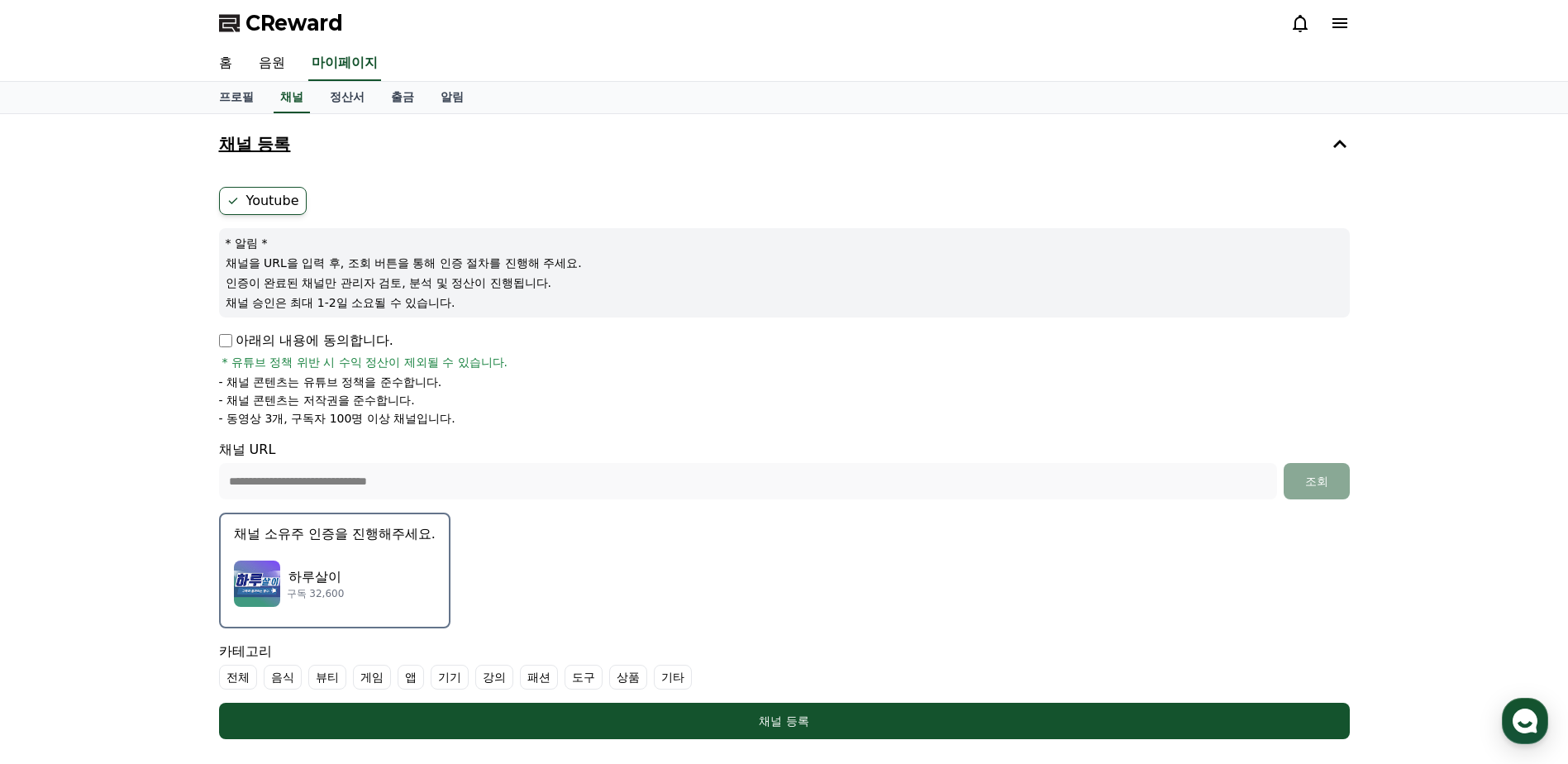
click at [392, 549] on button "채널 소유주 인증을 진행해주세요. 하루살이 구독 32,600" at bounding box center [334, 570] width 232 height 115
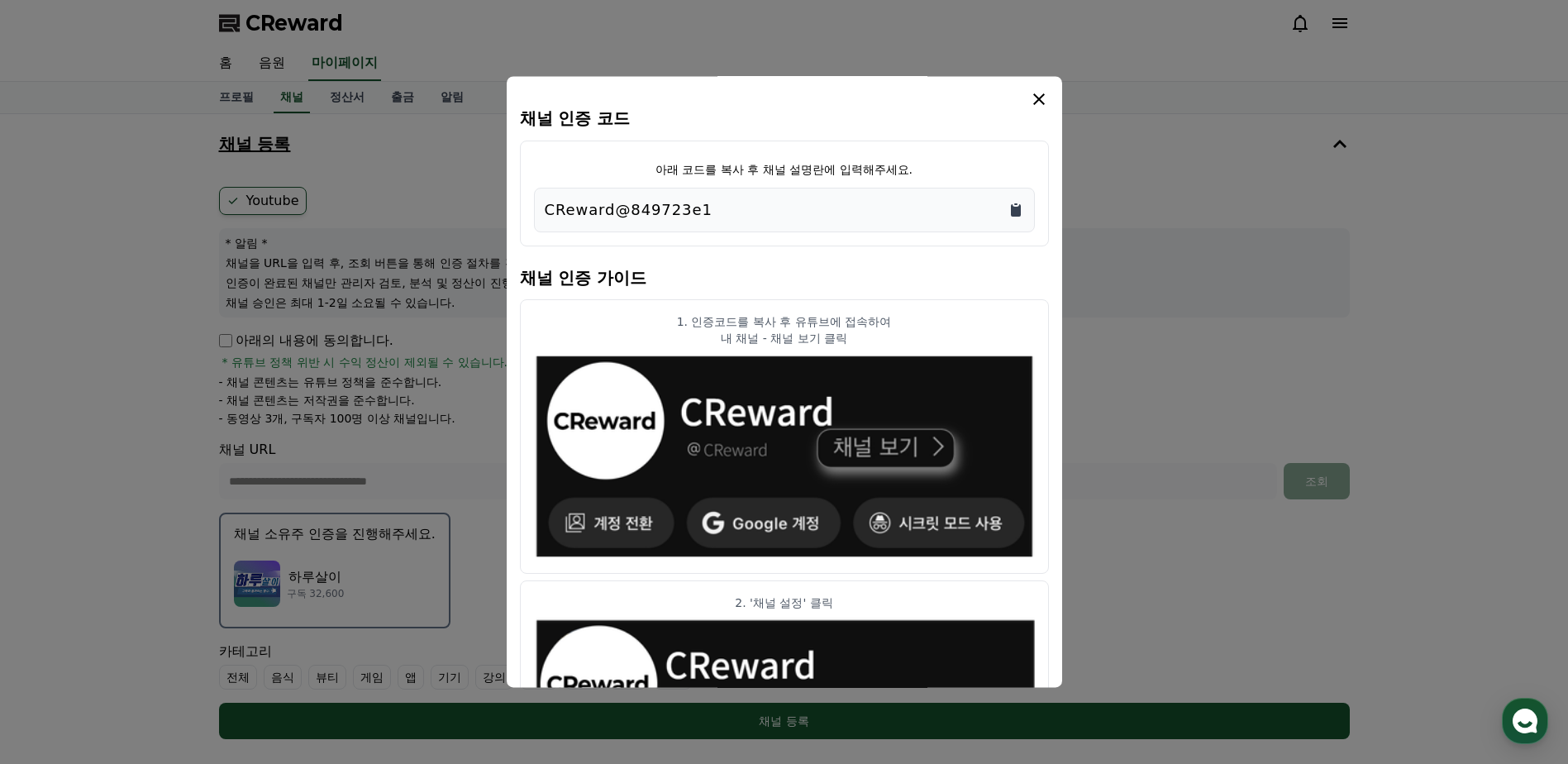
click at [1018, 217] on icon "Copy to clipboard" at bounding box center [1015, 210] width 10 height 12
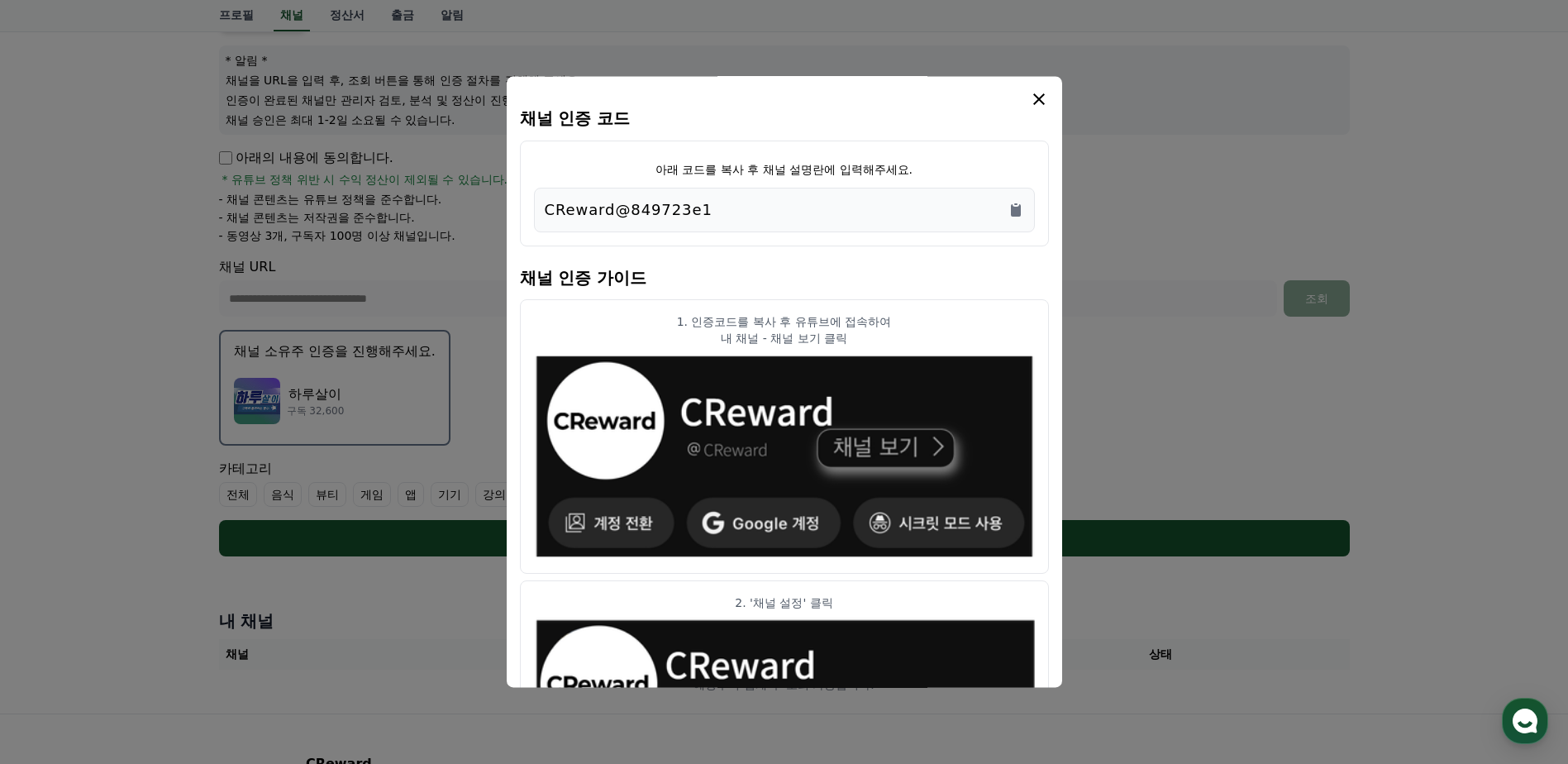
scroll to position [90, 0]
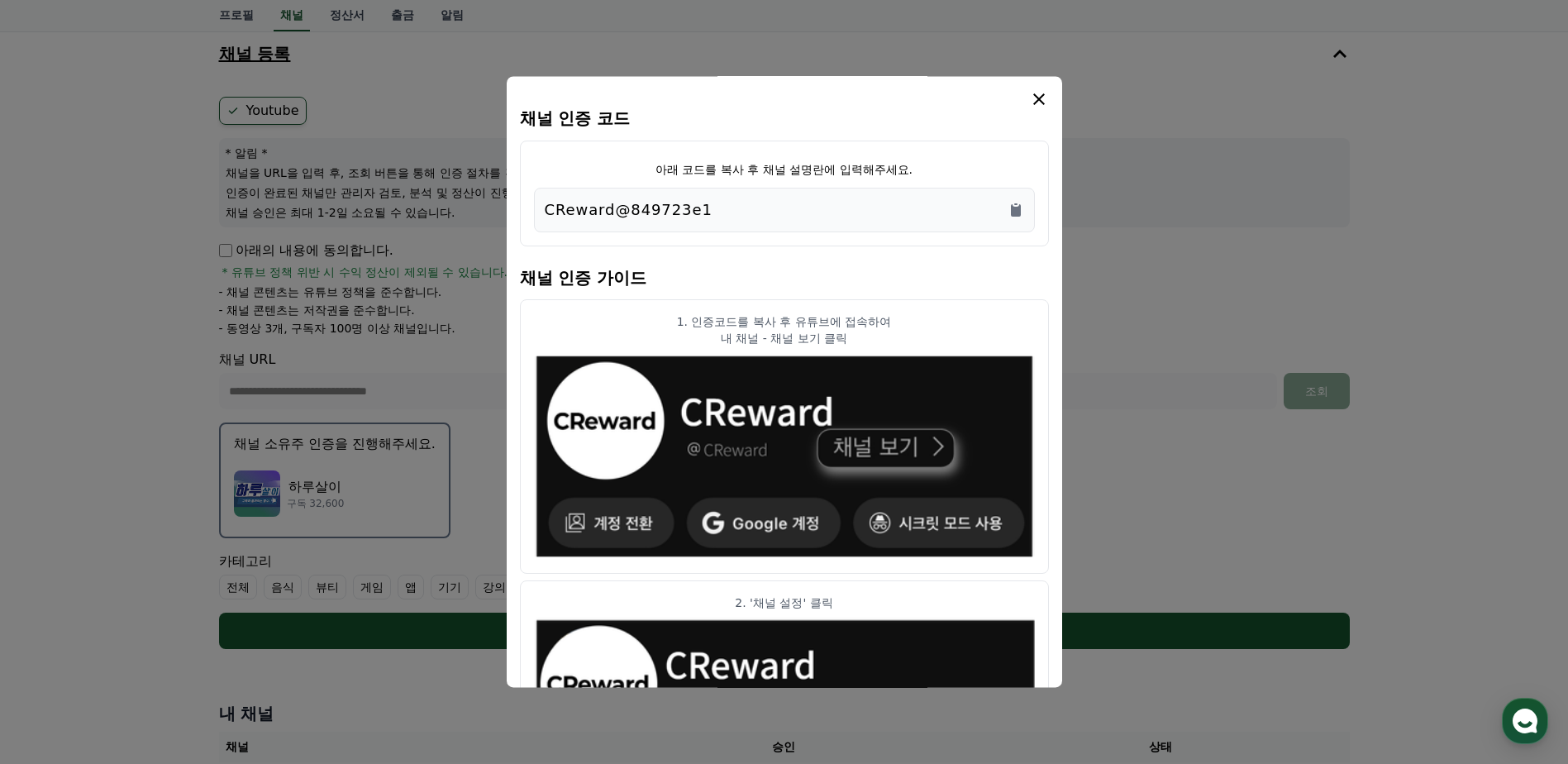
click at [1042, 94] on icon "modal" at bounding box center [1039, 99] width 20 height 20
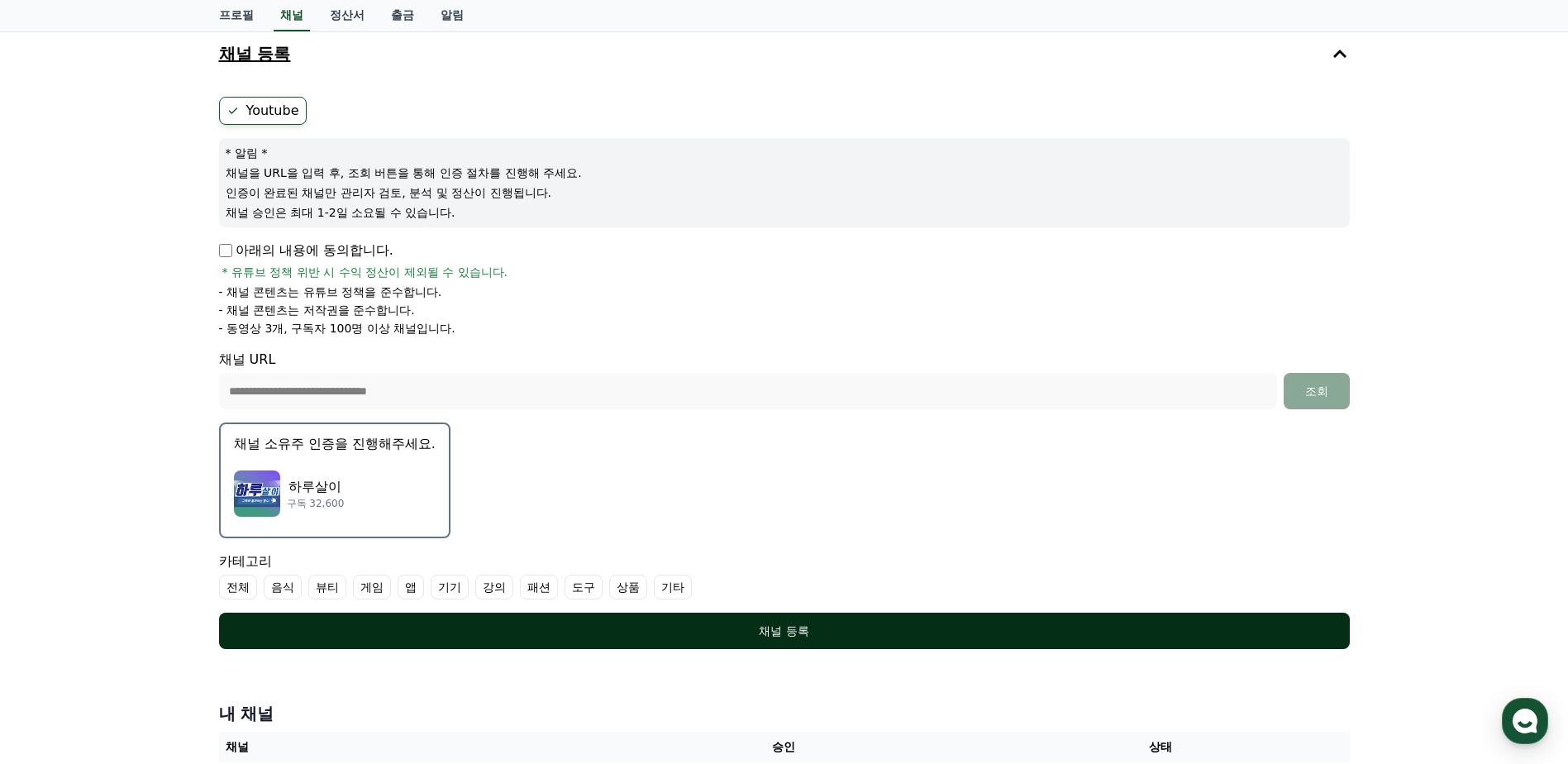
click at [982, 634] on div "채널 등록" at bounding box center [784, 631] width 1065 height 17
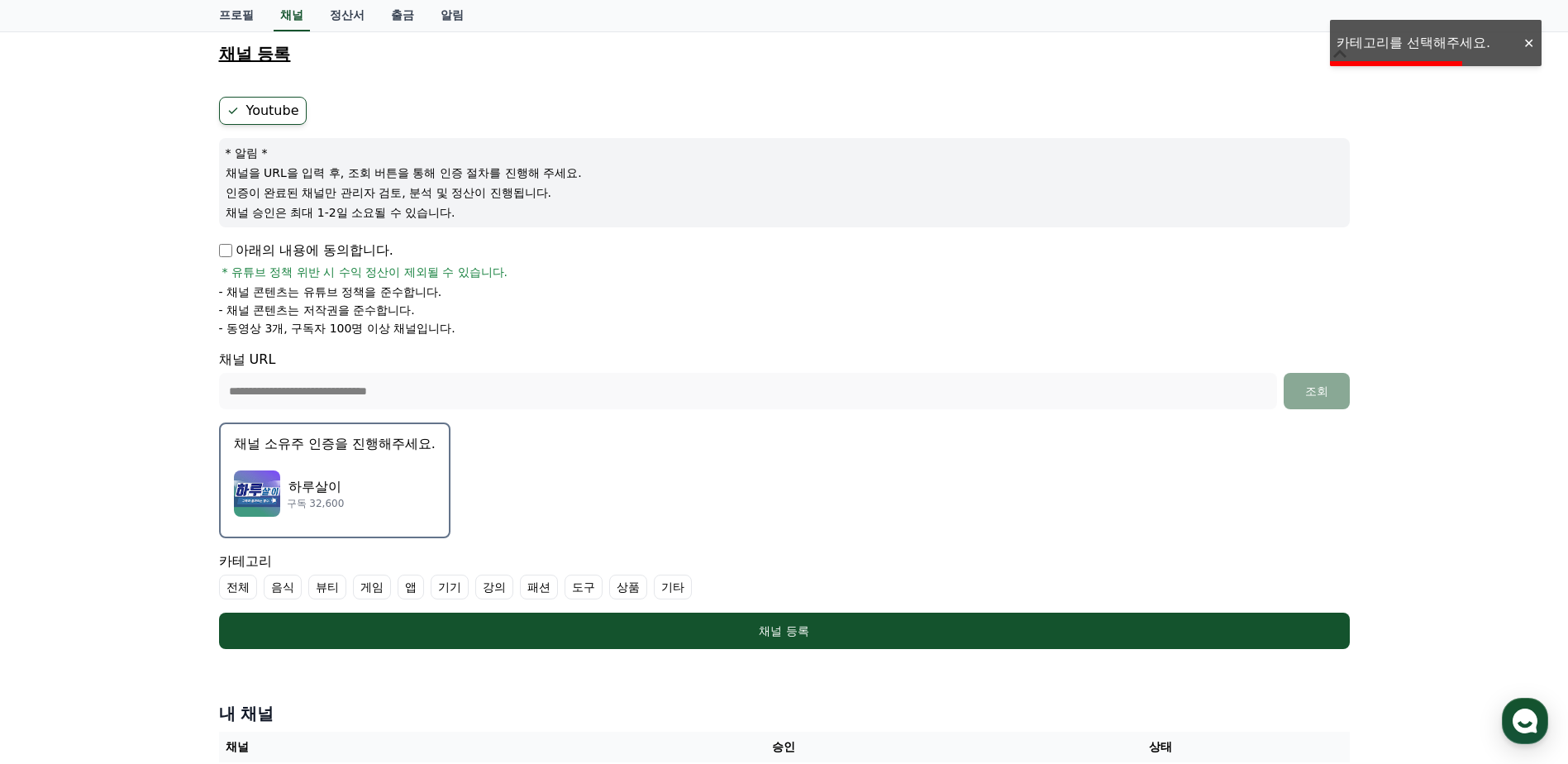
click at [672, 593] on label "기타" at bounding box center [673, 587] width 38 height 24
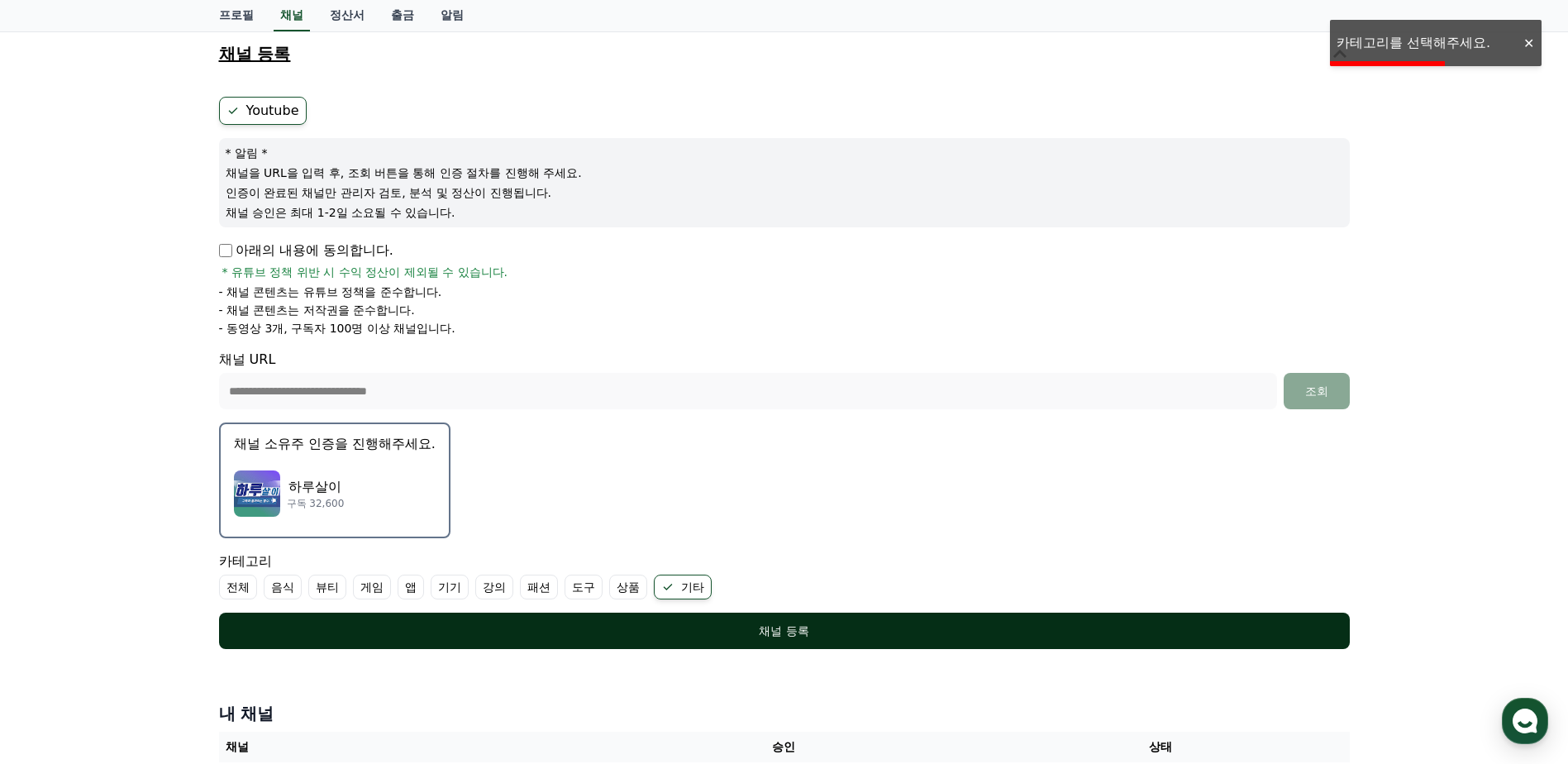
click at [752, 630] on div "채널 등록" at bounding box center [784, 631] width 1065 height 17
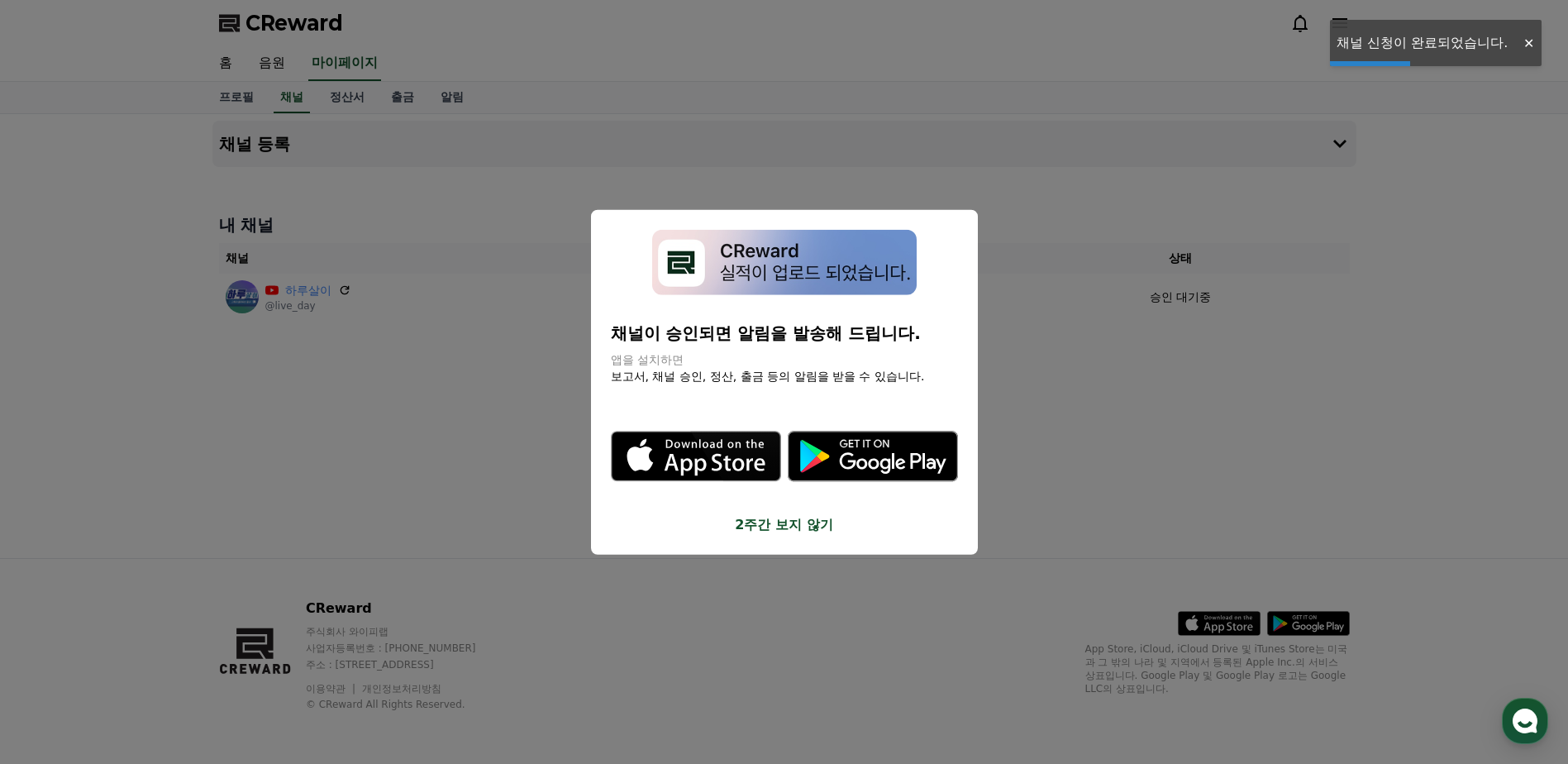
click at [364, 431] on button "close modal" at bounding box center [784, 382] width 1568 height 764
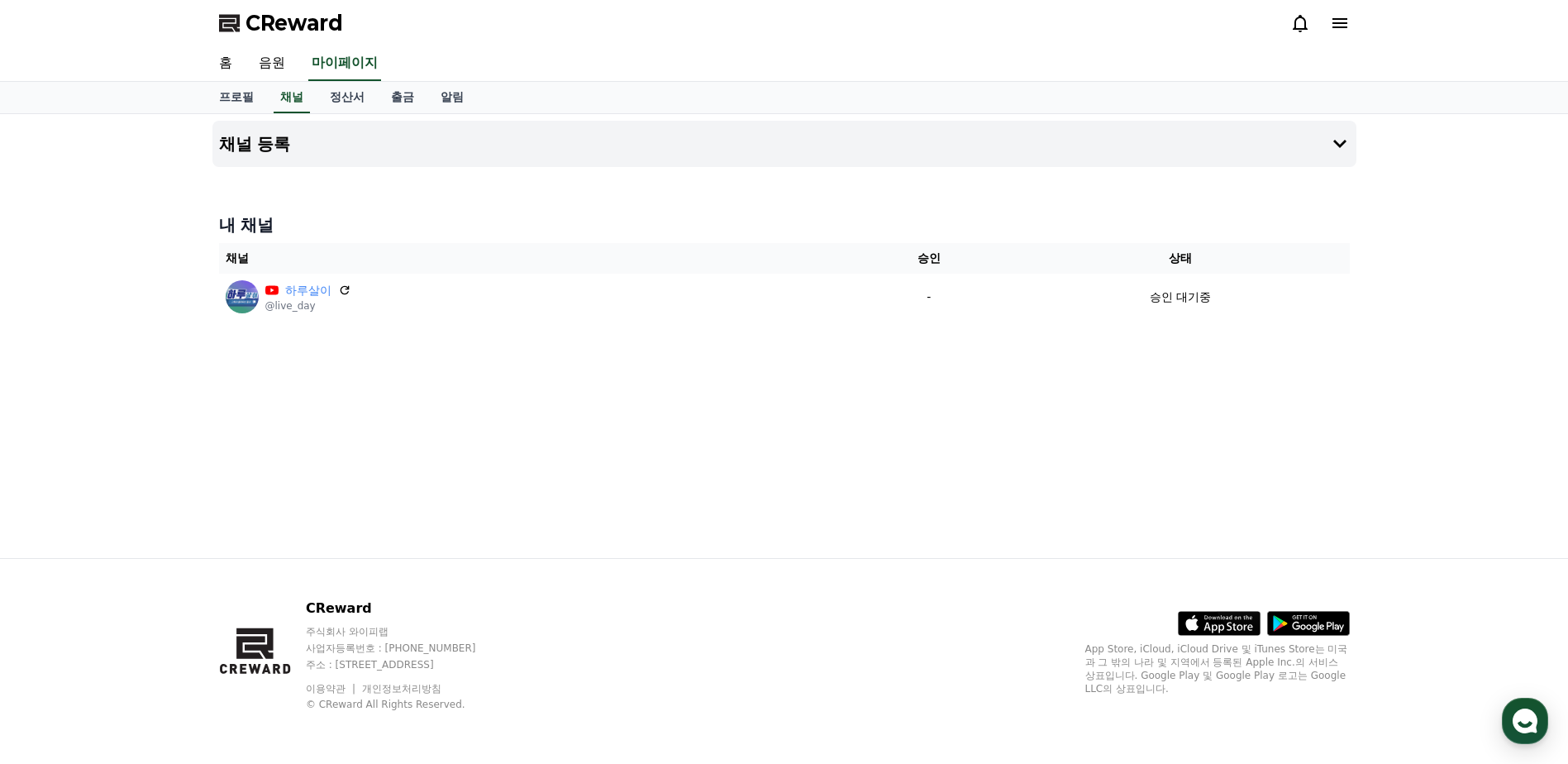
click at [168, 198] on div "채널 등록 내 채널 채널 승인 상태 하루살이 @live_day - 승인 대기중" at bounding box center [784, 336] width 1568 height 444
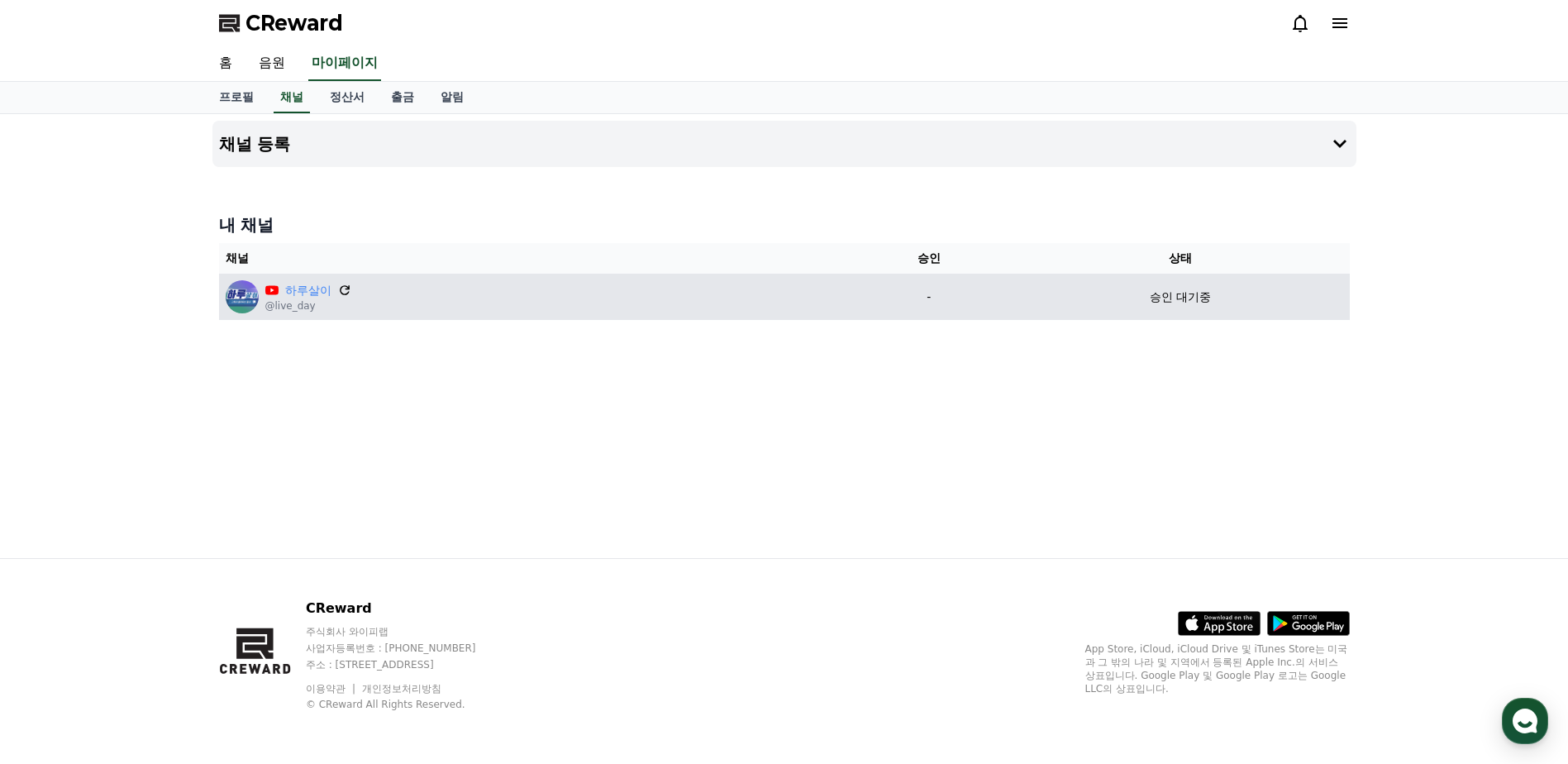
click at [343, 286] on icon at bounding box center [344, 290] width 10 height 10
